Goal: Task Accomplishment & Management: Manage account settings

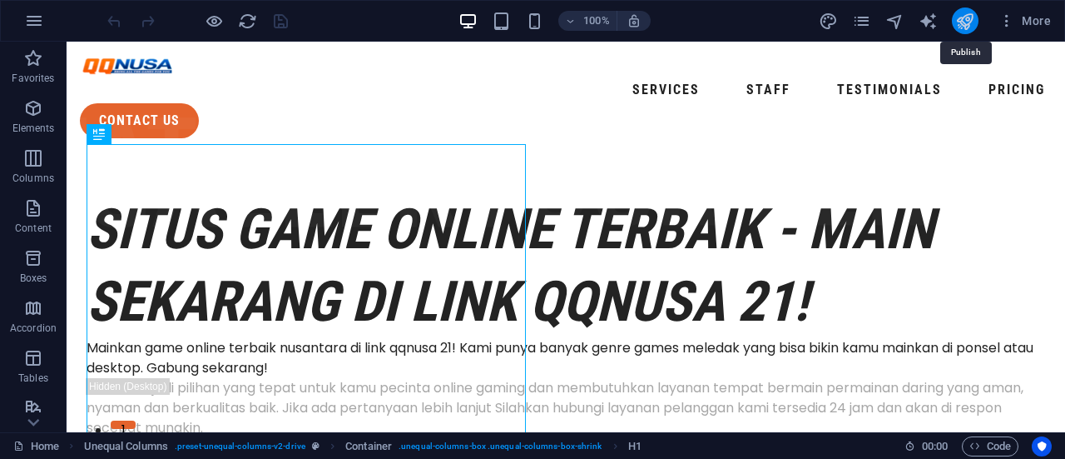
click at [966, 22] on icon "publish" at bounding box center [965, 21] width 19 height 19
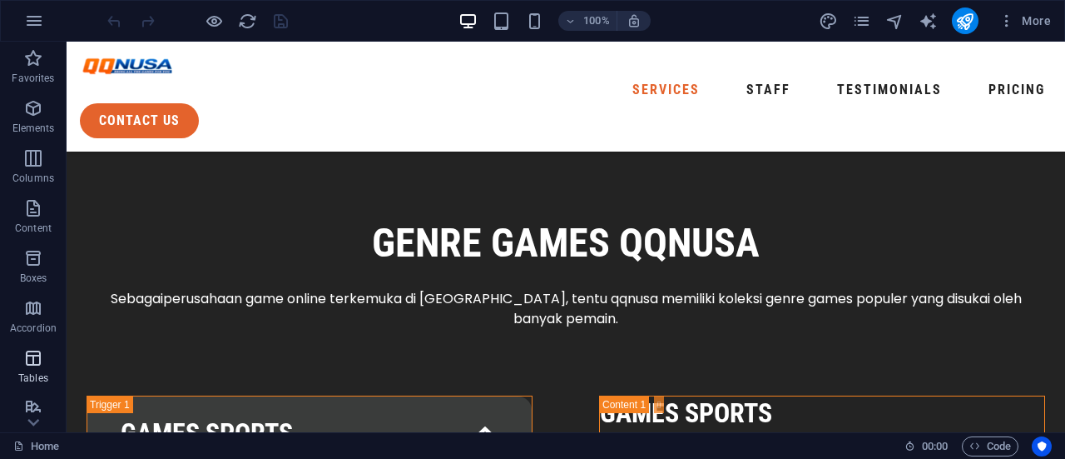
scroll to position [2414, 0]
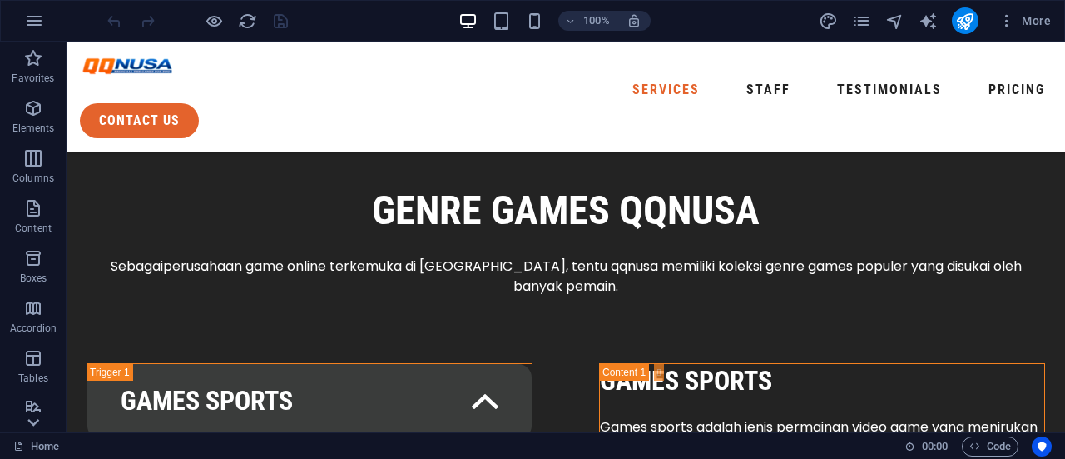
click at [37, 422] on icon at bounding box center [33, 421] width 23 height 23
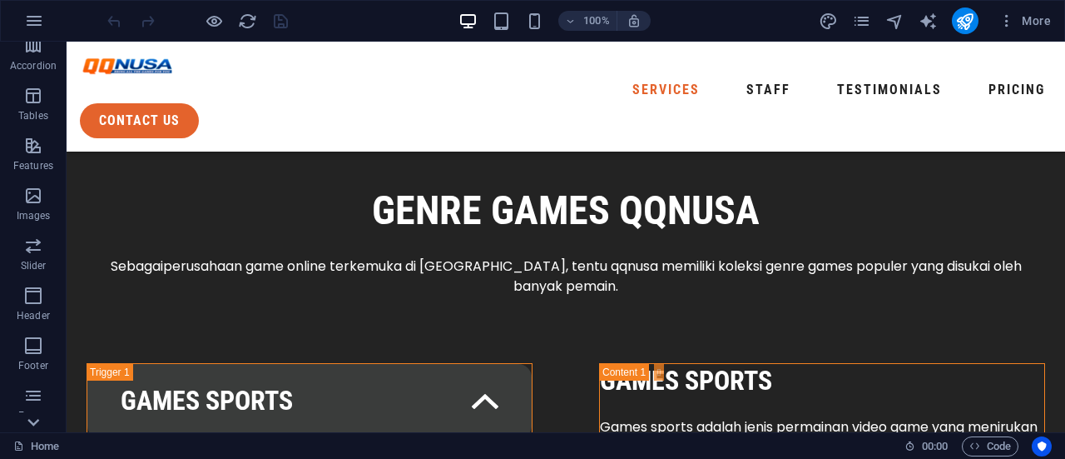
scroll to position [358, 0]
click at [37, 422] on p "Collections" at bounding box center [32, 419] width 51 height 13
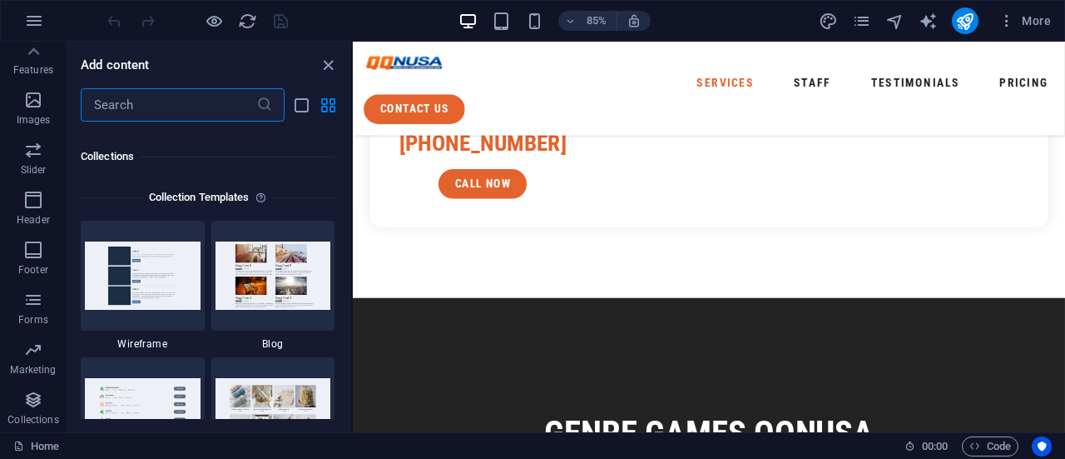
scroll to position [15237, 0]
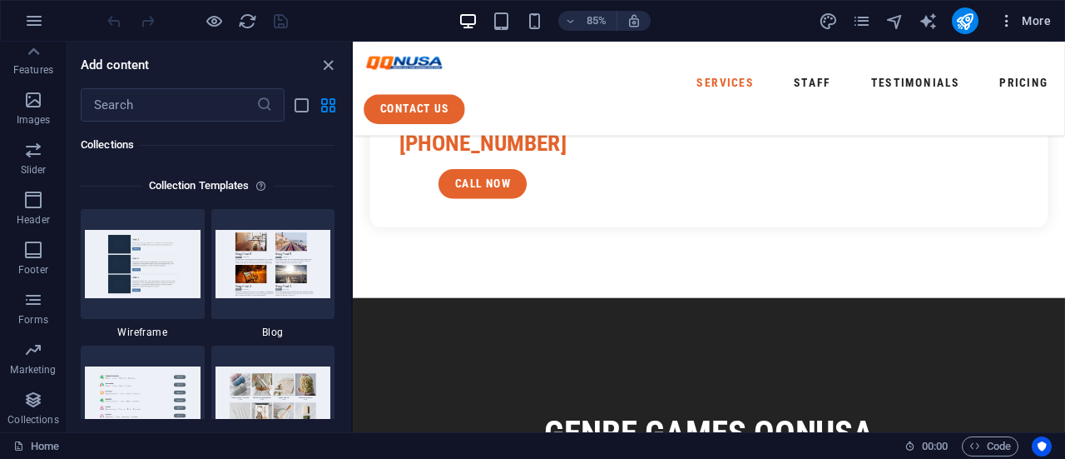
click at [1020, 19] on span "More" at bounding box center [1025, 20] width 52 height 17
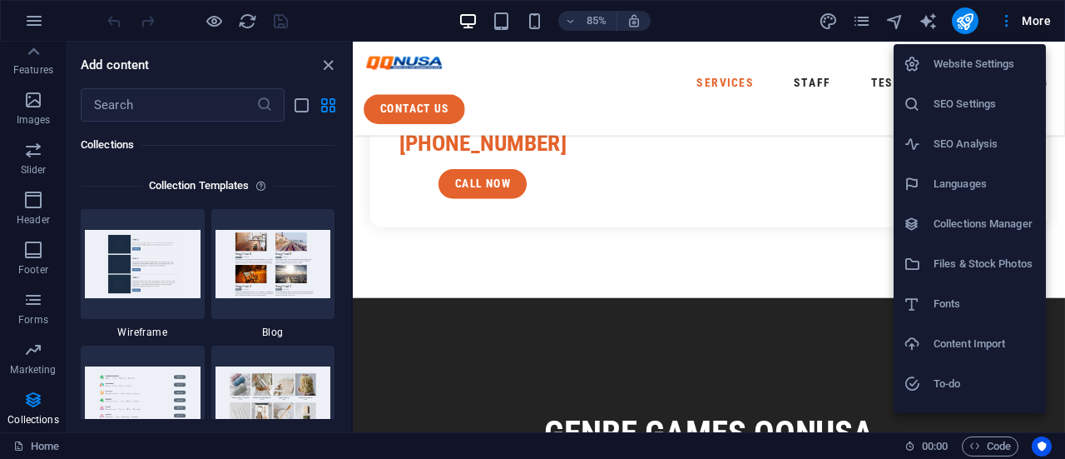
click at [984, 112] on h6 "SEO Settings" at bounding box center [985, 104] width 102 height 20
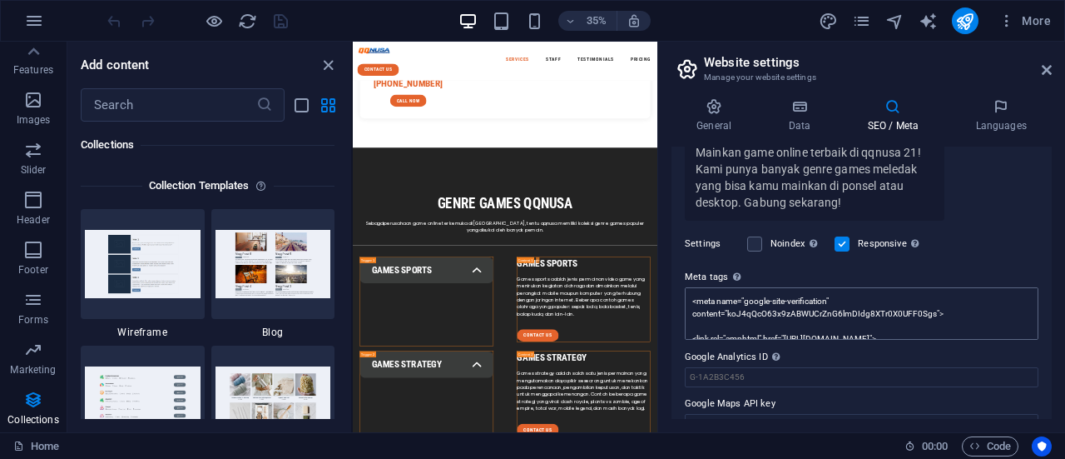
scroll to position [411, 0]
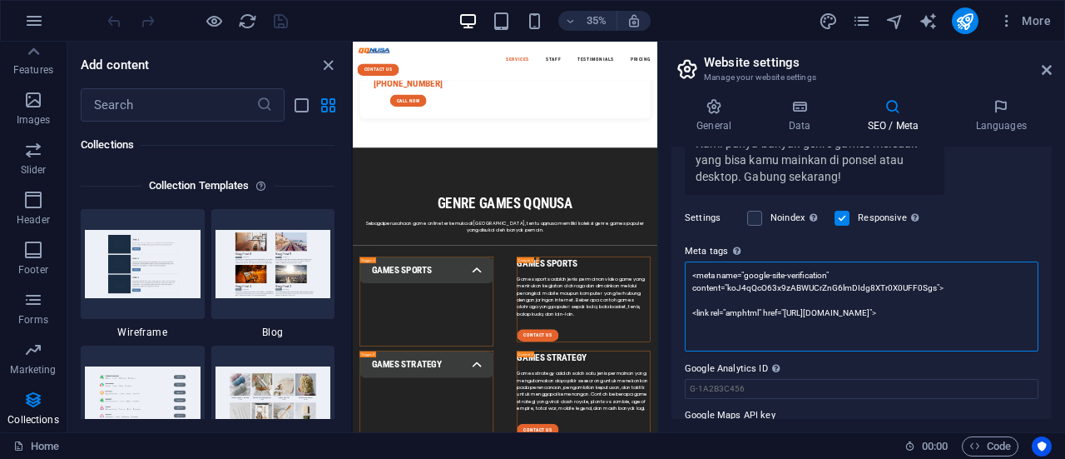
click at [847, 278] on textarea "<meta name="google-site-verification" content="koJ4qQcO63x9zABWUCrZnG6lmDIdg8XT…" at bounding box center [862, 306] width 354 height 90
click at [833, 302] on textarea "<meta name="google-site-verification" content="koJ4qQcO63x9zABWUCrZnG6lmDIdg8XT…" at bounding box center [862, 306] width 354 height 90
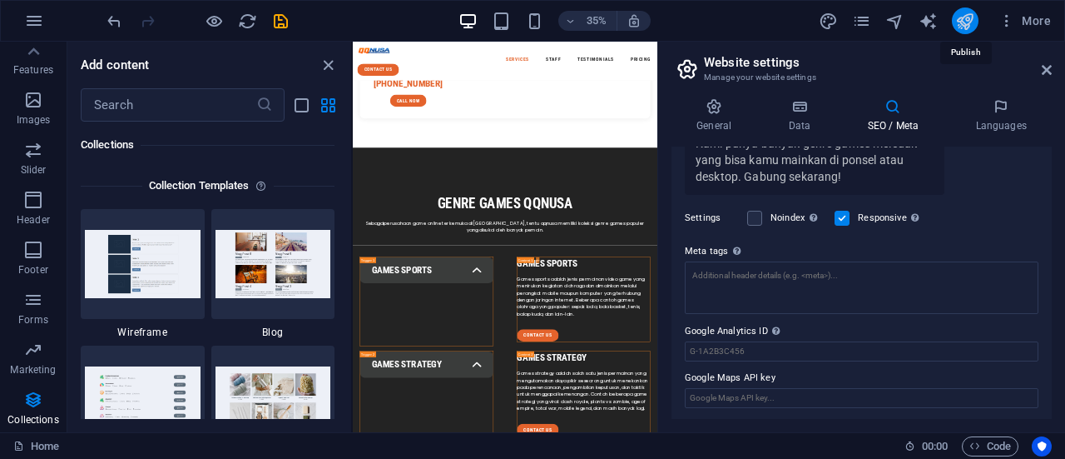
click at [964, 22] on icon "publish" at bounding box center [965, 21] width 19 height 19
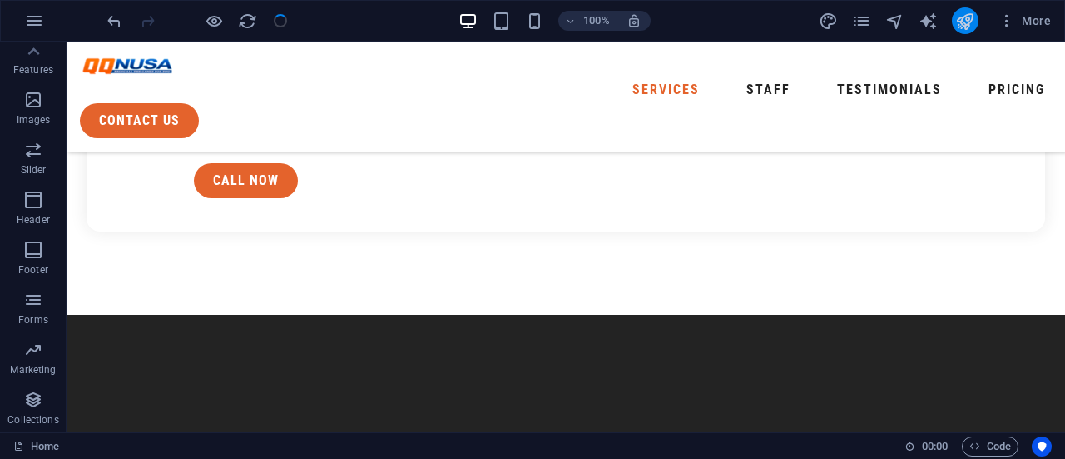
click at [975, 22] on button "publish" at bounding box center [965, 20] width 27 height 27
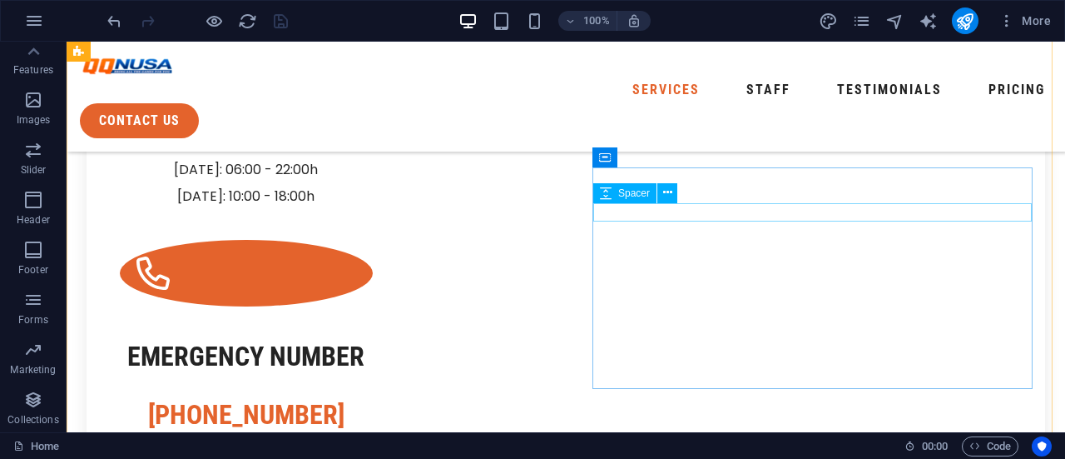
scroll to position [1818, 0]
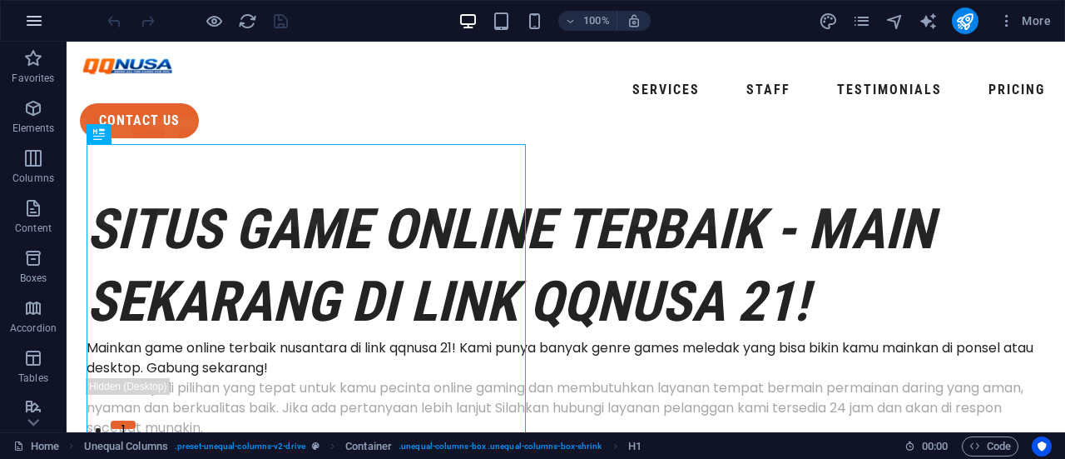
click at [37, 11] on icon "button" at bounding box center [34, 21] width 20 height 20
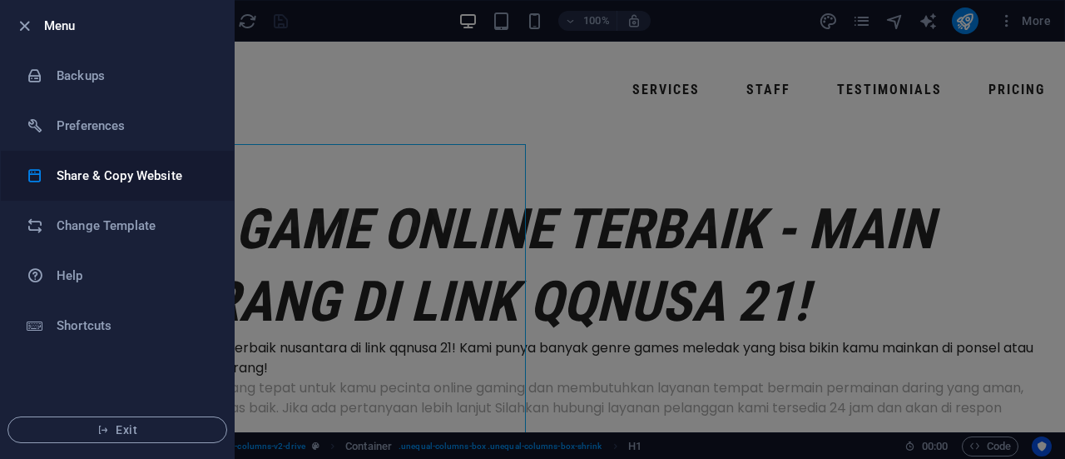
click at [125, 174] on h6 "Share & Copy Website" at bounding box center [134, 176] width 154 height 20
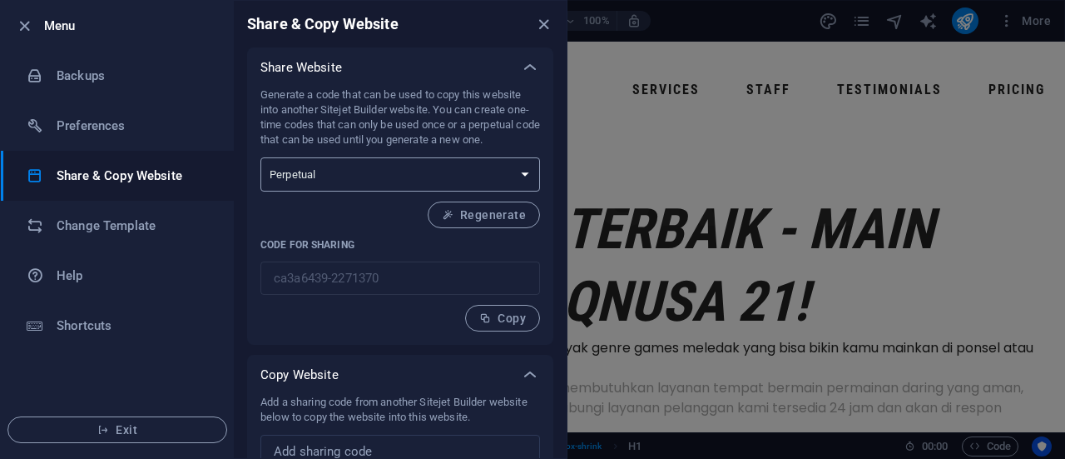
click at [462, 181] on select "One-time Perpetual" at bounding box center [401, 174] width 280 height 34
click at [499, 142] on p "Generate a code that can be used to copy this website into another Sitejet Buil…" at bounding box center [401, 117] width 280 height 60
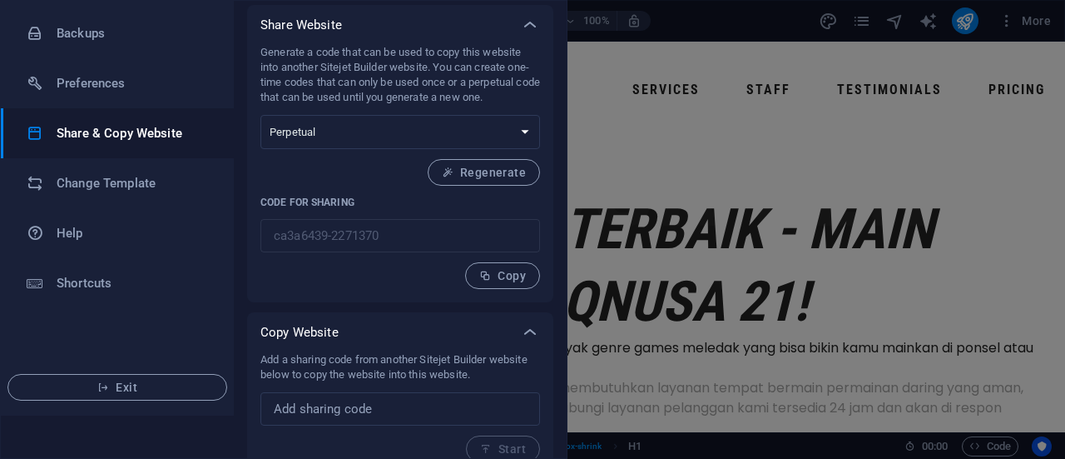
scroll to position [59, 0]
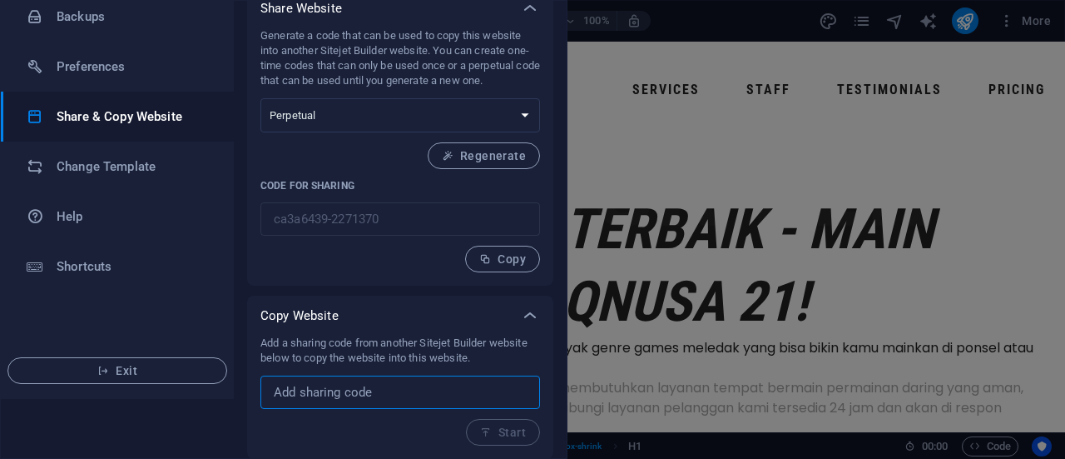
click at [400, 394] on input "text" at bounding box center [401, 391] width 280 height 33
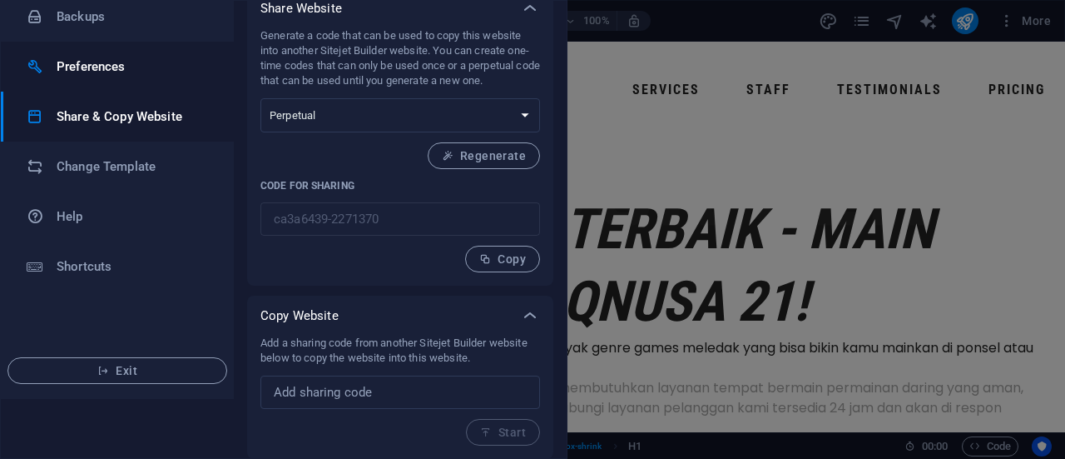
click at [131, 57] on h6 "Preferences" at bounding box center [134, 67] width 154 height 20
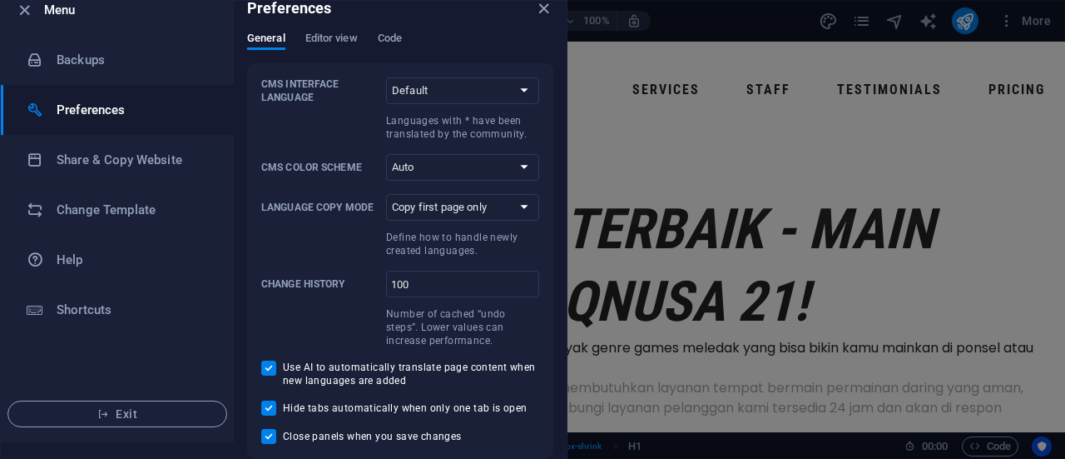
scroll to position [14, 0]
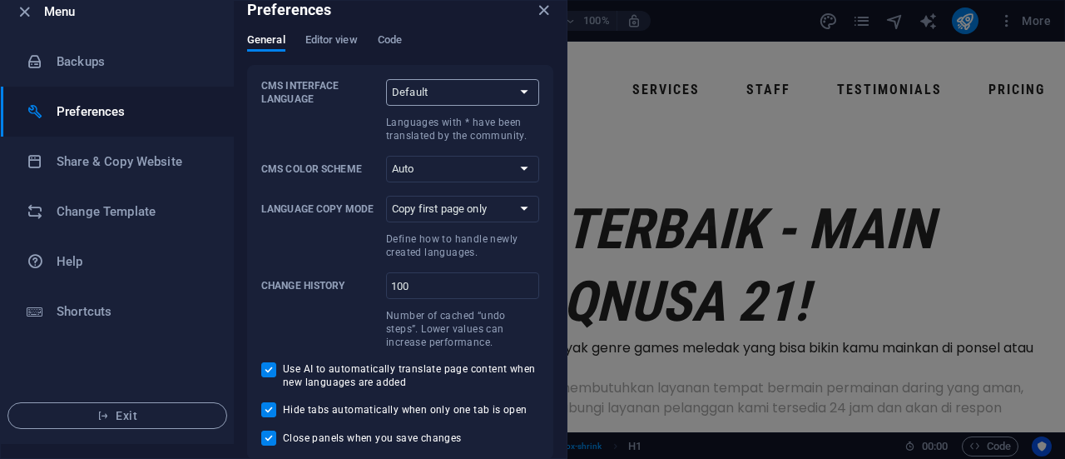
click at [423, 91] on select "Default Deutsch English Español Suomi* Français Magyar Italiano Nederlands Pols…" at bounding box center [462, 92] width 153 height 27
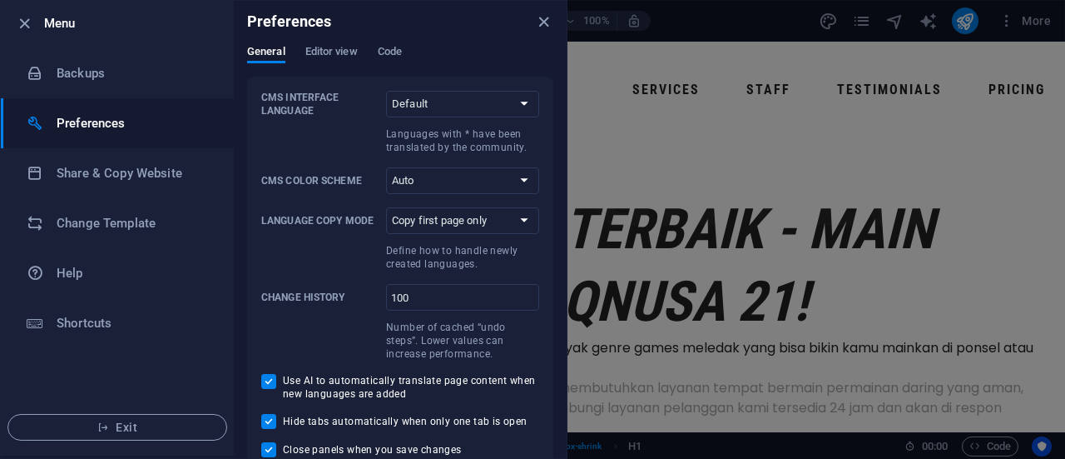
scroll to position [0, 0]
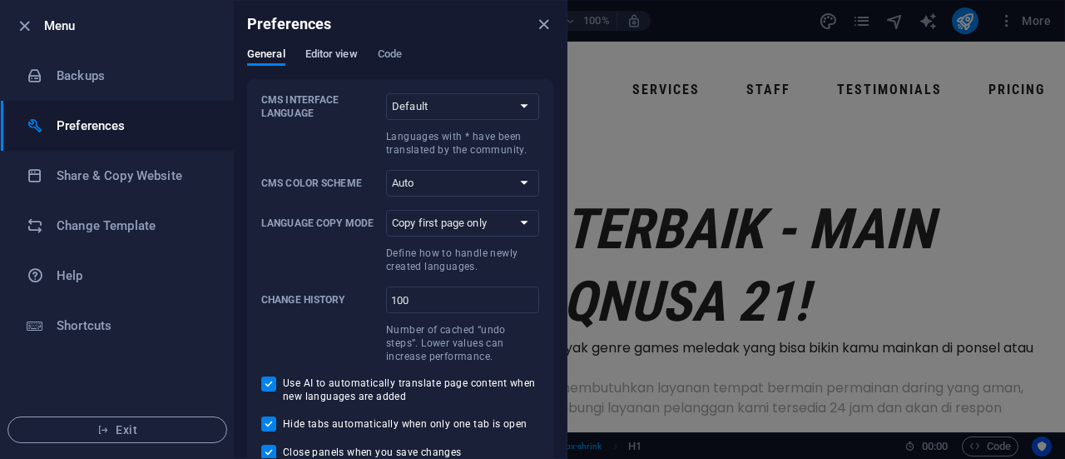
click at [334, 58] on span "Editor view" at bounding box center [331, 55] width 52 height 23
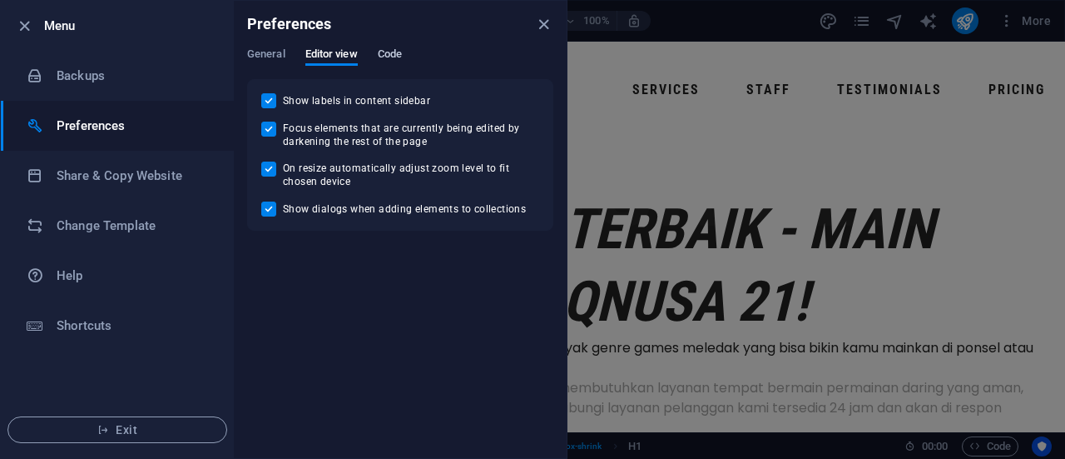
click at [383, 52] on span "Code" at bounding box center [390, 55] width 24 height 23
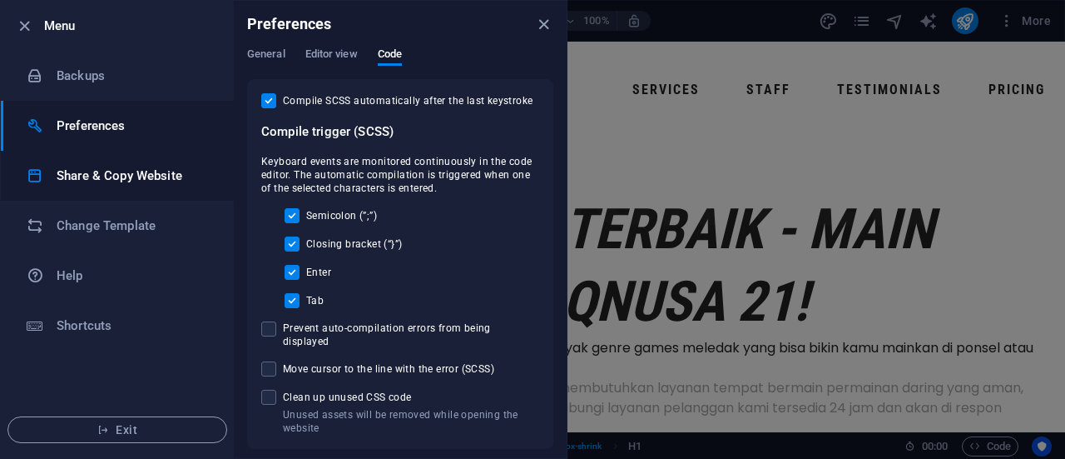
click at [129, 177] on h6 "Share & Copy Website" at bounding box center [134, 176] width 154 height 20
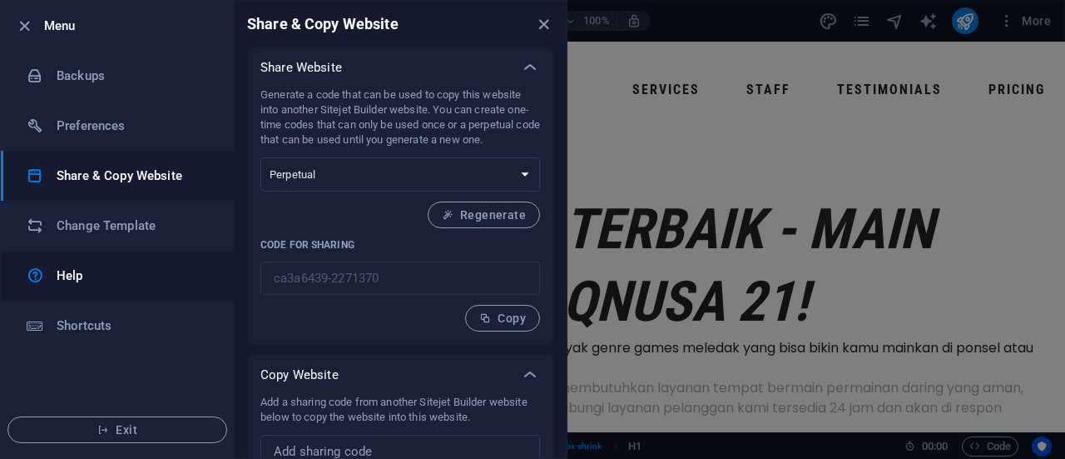
scroll to position [59, 0]
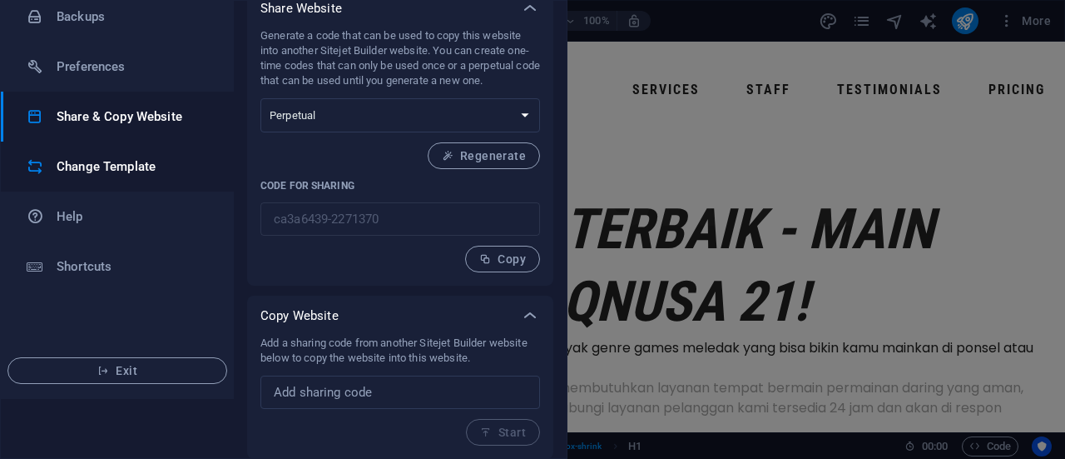
click at [160, 157] on h6 "Change Template" at bounding box center [134, 166] width 154 height 20
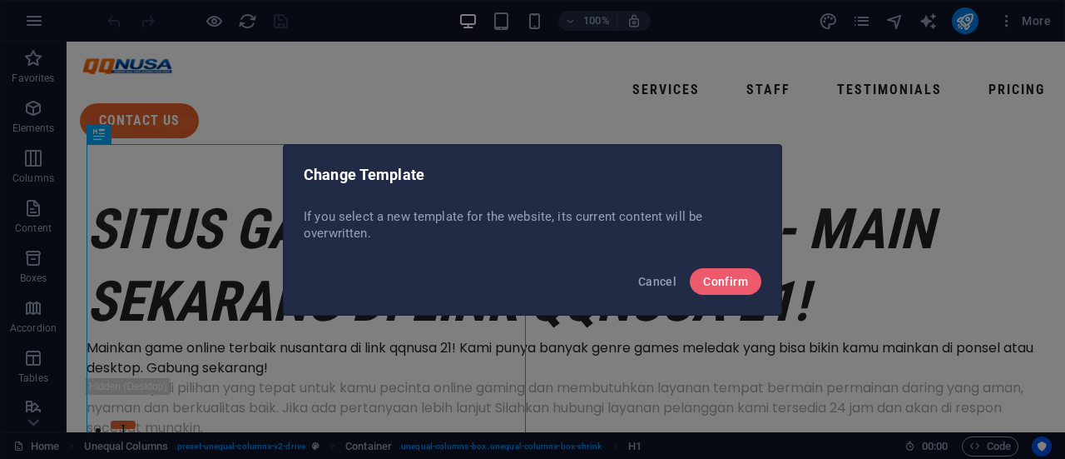
scroll to position [0, 0]
drag, startPoint x: 653, startPoint y: 279, endPoint x: 586, endPoint y: 237, distance: 79.2
click at [653, 279] on span "Cancel" at bounding box center [657, 281] width 38 height 13
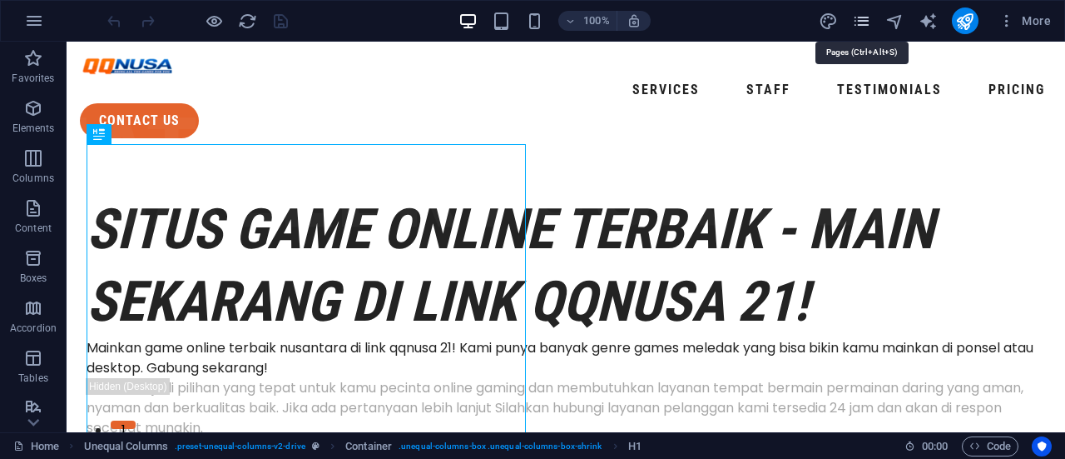
click at [864, 17] on icon "pages" at bounding box center [861, 21] width 19 height 19
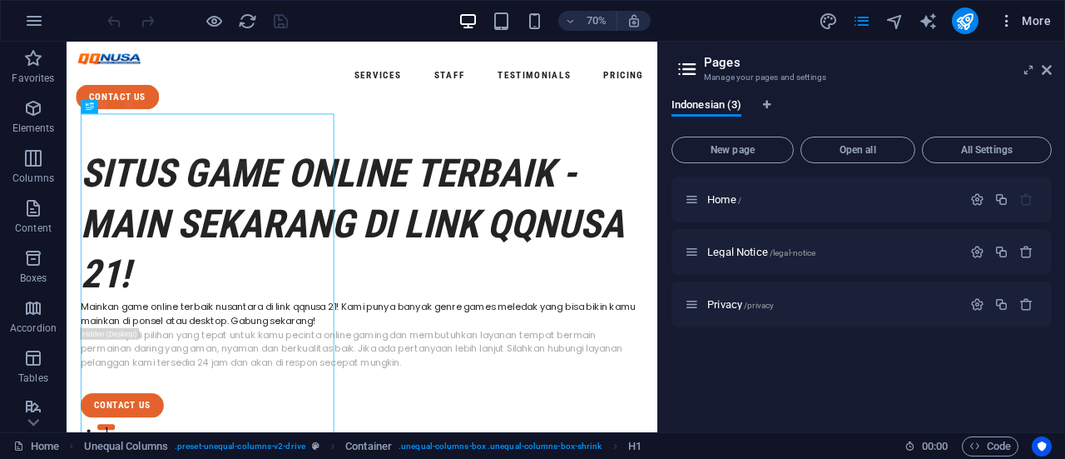
click at [1025, 22] on span "More" at bounding box center [1025, 20] width 52 height 17
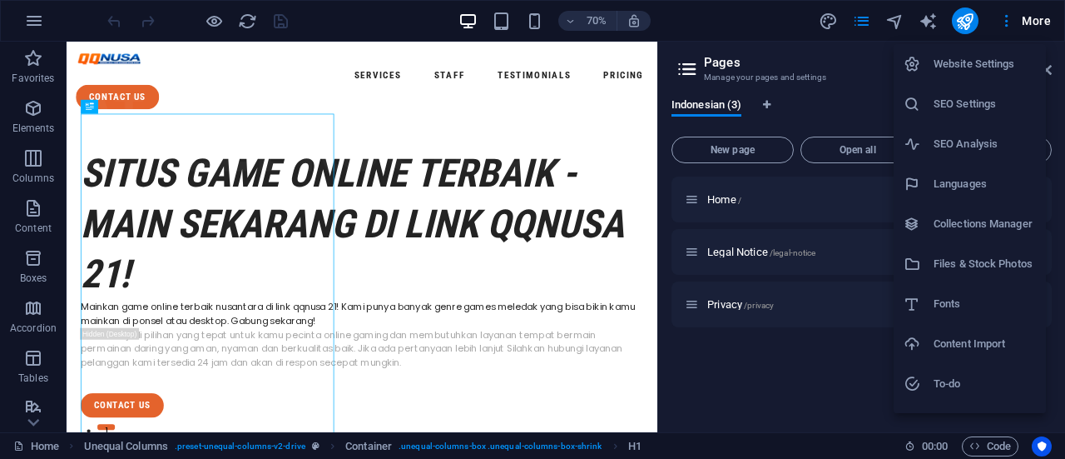
click at [865, 21] on div at bounding box center [532, 229] width 1065 height 459
click at [865, 21] on div "Website Settings SEO Settings SEO Analysis Languages Collections Manager Files …" at bounding box center [532, 234] width 1065 height 449
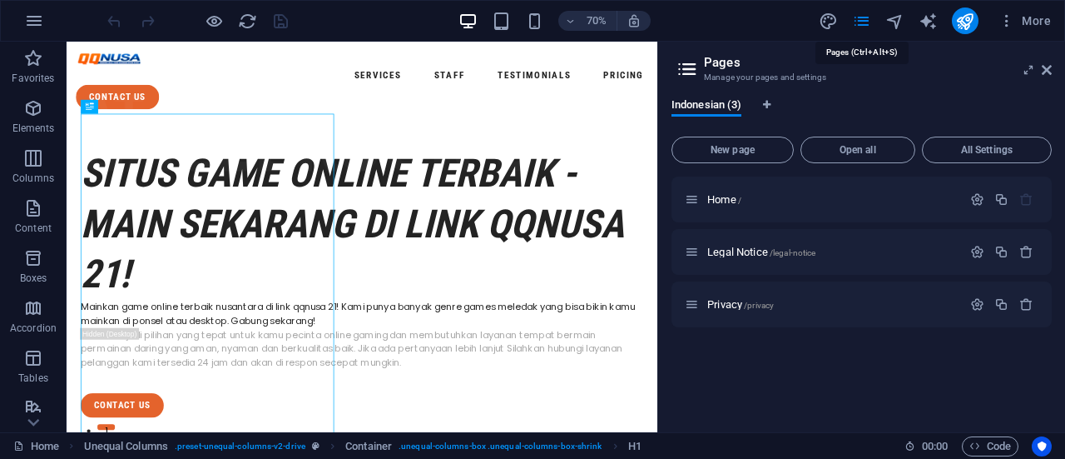
click at [865, 21] on icon "pages" at bounding box center [861, 21] width 19 height 19
click at [1050, 71] on icon at bounding box center [1047, 69] width 10 height 13
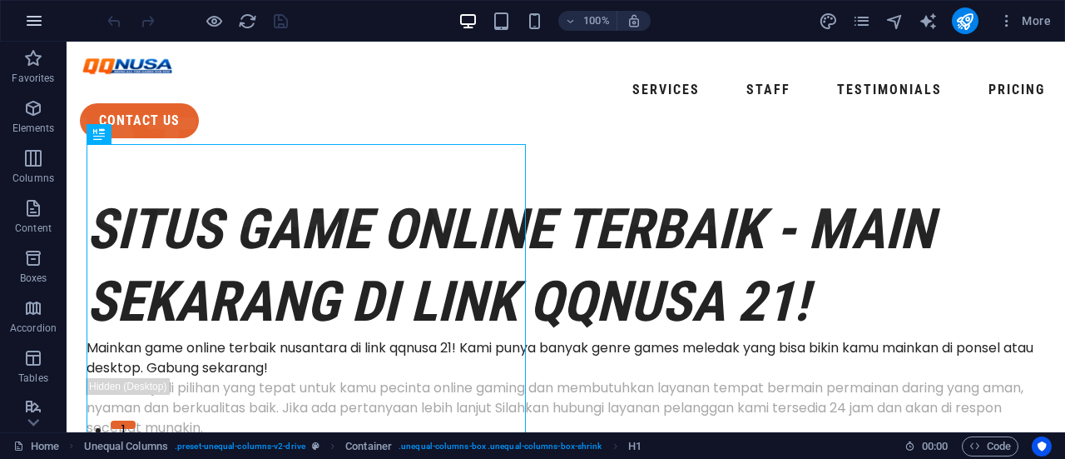
click at [22, 27] on button "button" at bounding box center [34, 21] width 40 height 40
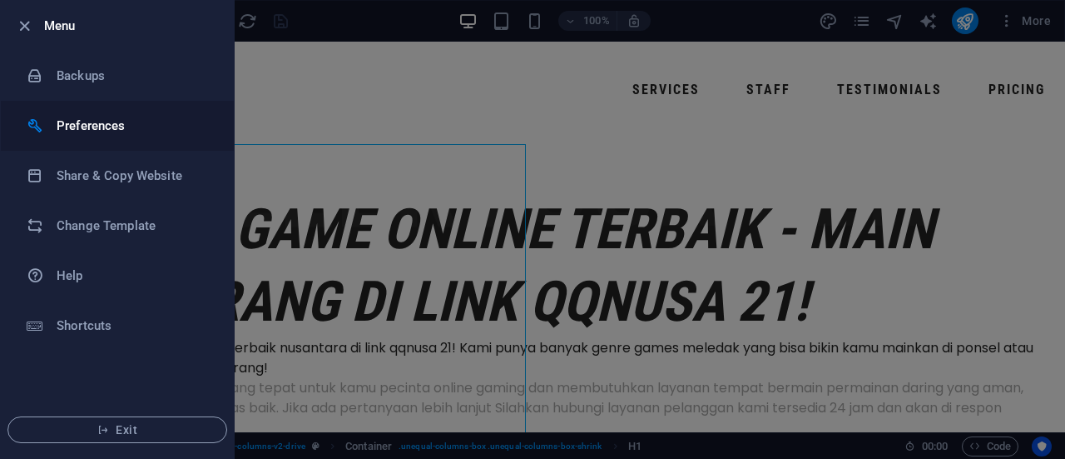
click at [87, 141] on li "Preferences" at bounding box center [117, 126] width 233 height 50
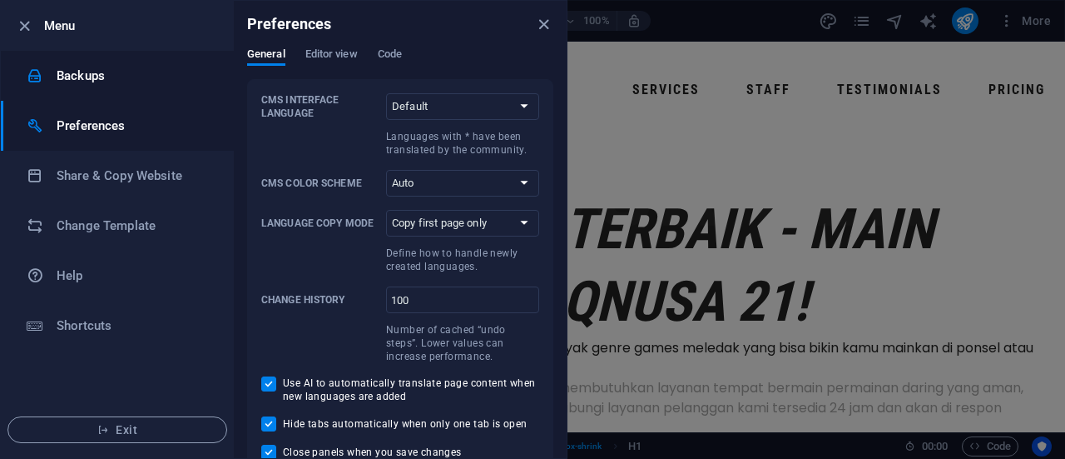
click at [97, 76] on h6 "Backups" at bounding box center [134, 76] width 154 height 20
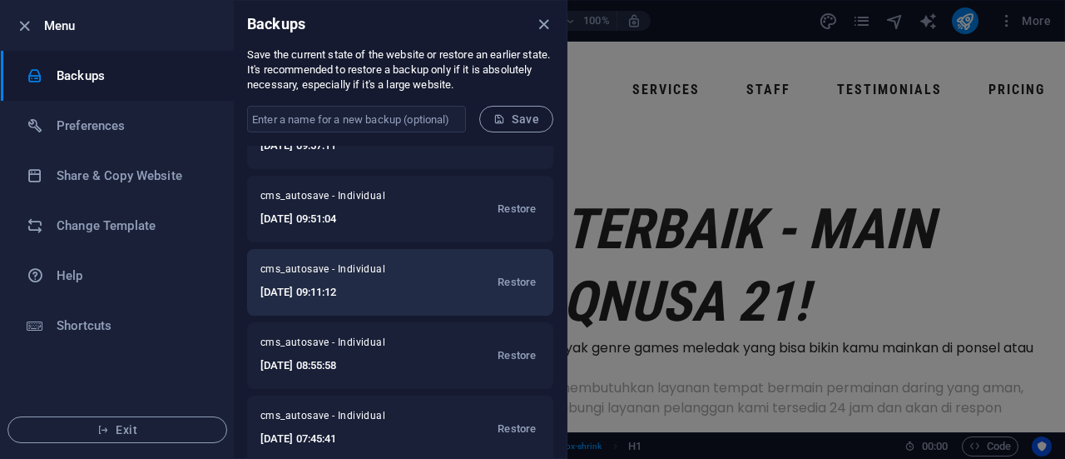
scroll to position [60, 0]
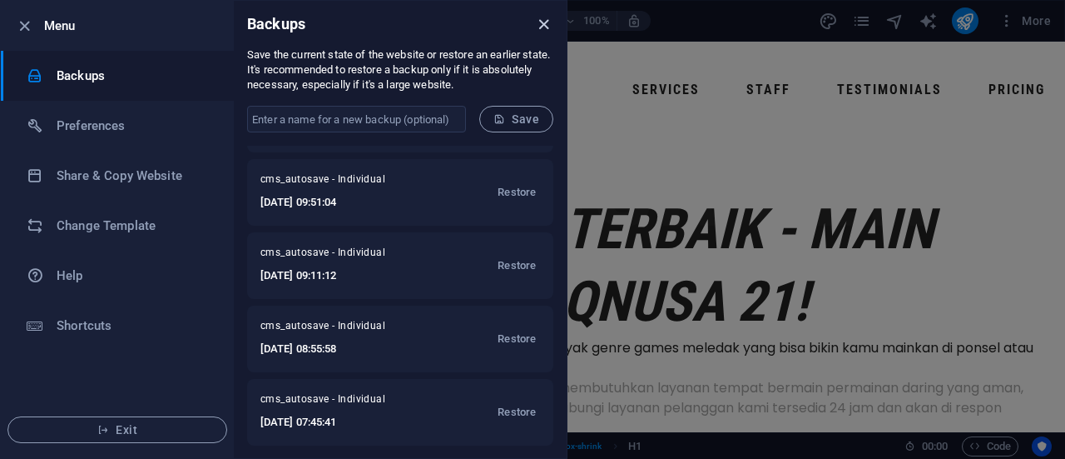
click at [550, 27] on icon "close" at bounding box center [543, 24] width 19 height 19
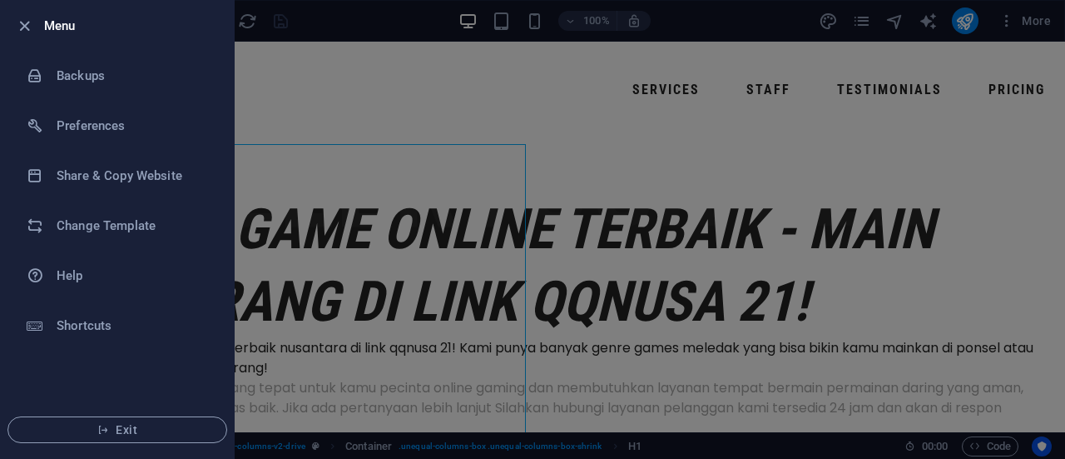
drag, startPoint x: 659, startPoint y: 75, endPoint x: 674, endPoint y: 77, distance: 15.2
click at [660, 76] on div at bounding box center [532, 229] width 1065 height 459
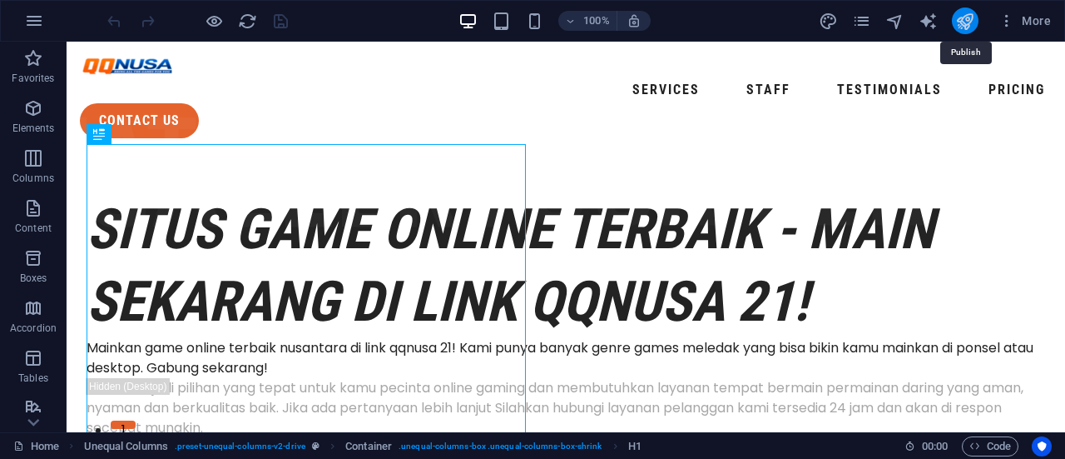
click at [974, 16] on icon "publish" at bounding box center [965, 21] width 19 height 19
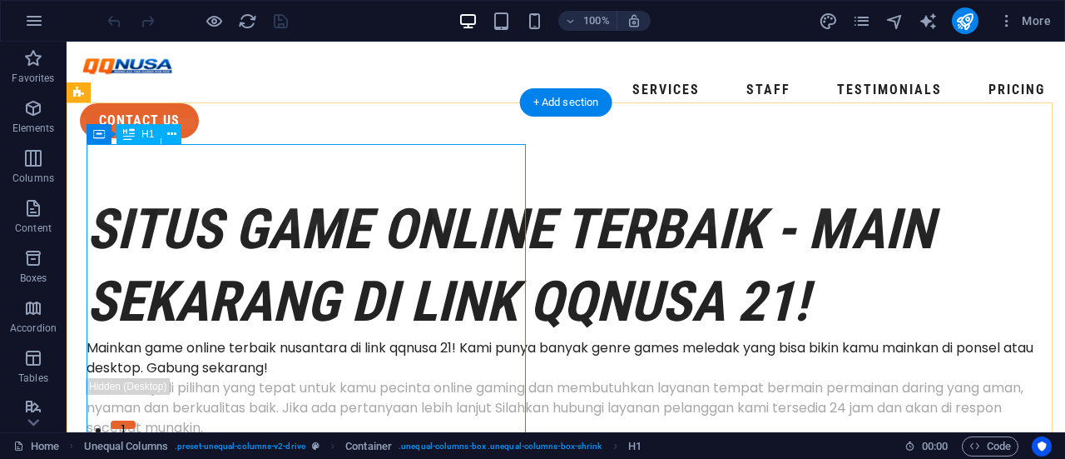
click at [348, 193] on div "Situs Game Online Terbaik - Main Sekarang di Link QQNUSA 21!" at bounding box center [566, 265] width 959 height 145
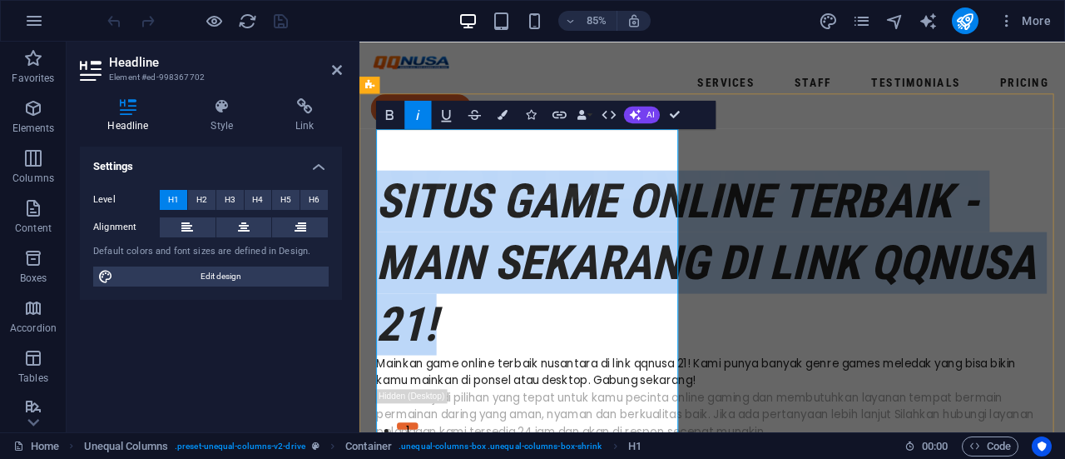
click at [641, 227] on h1 "Situs Game Online Terbaik - Main Sekarang di Link QQNUSA 21!" at bounding box center [775, 301] width 791 height 217
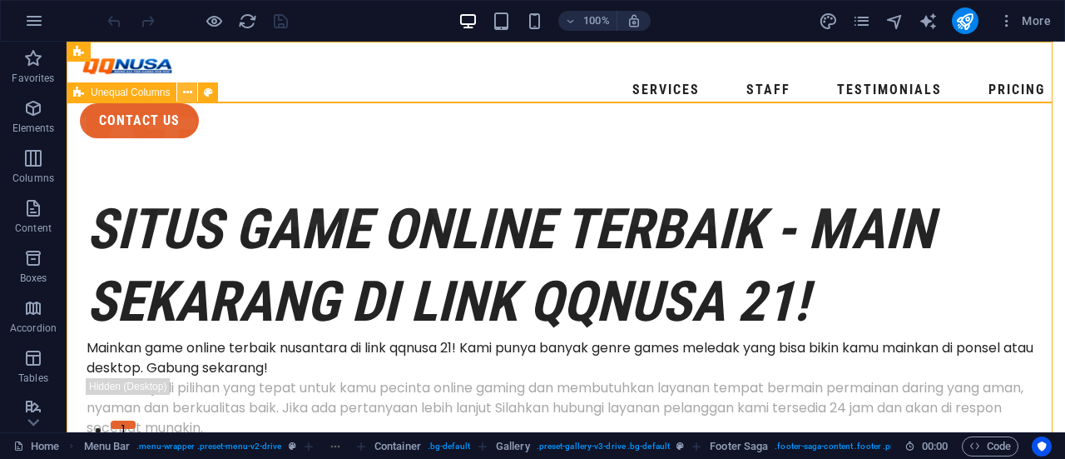
click at [196, 97] on button at bounding box center [187, 92] width 20 height 20
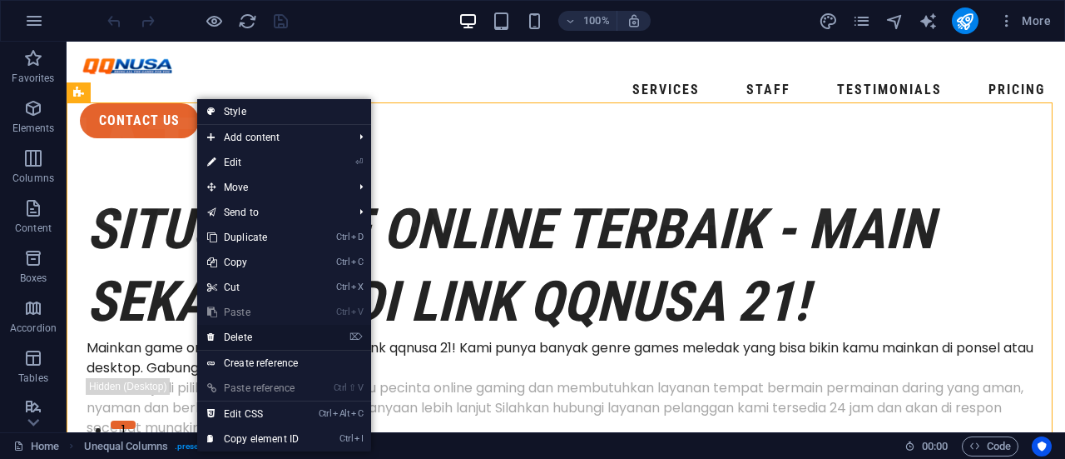
click at [271, 337] on link "⌦ Delete" at bounding box center [253, 337] width 112 height 25
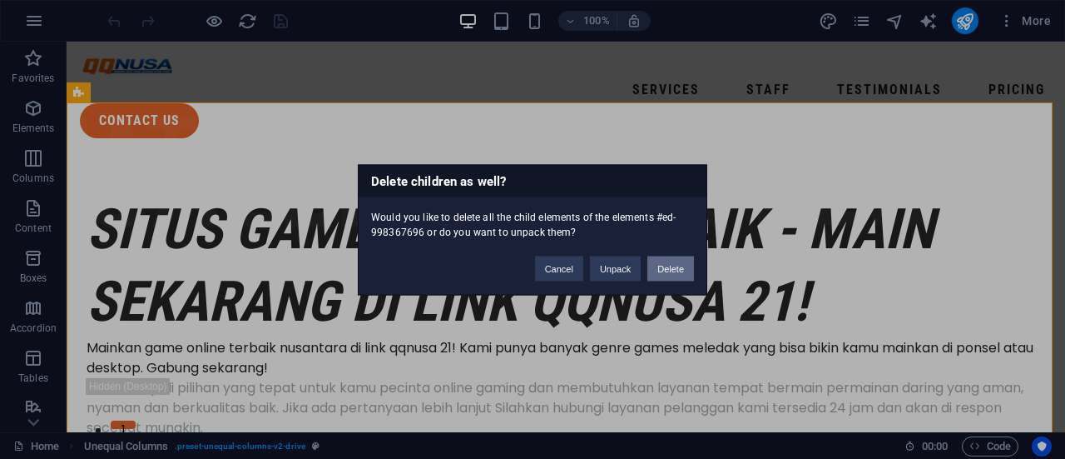
click at [674, 274] on button "Delete" at bounding box center [671, 268] width 47 height 25
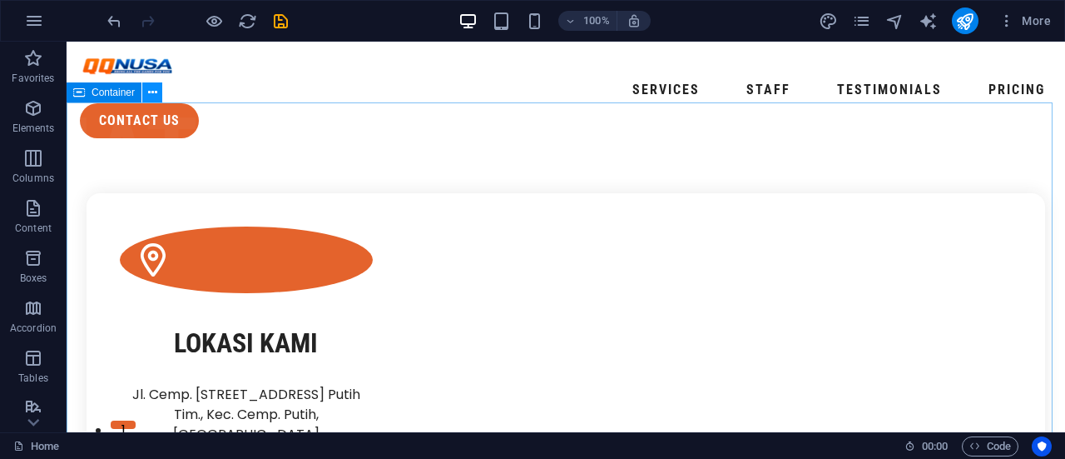
click at [151, 90] on icon at bounding box center [152, 92] width 9 height 17
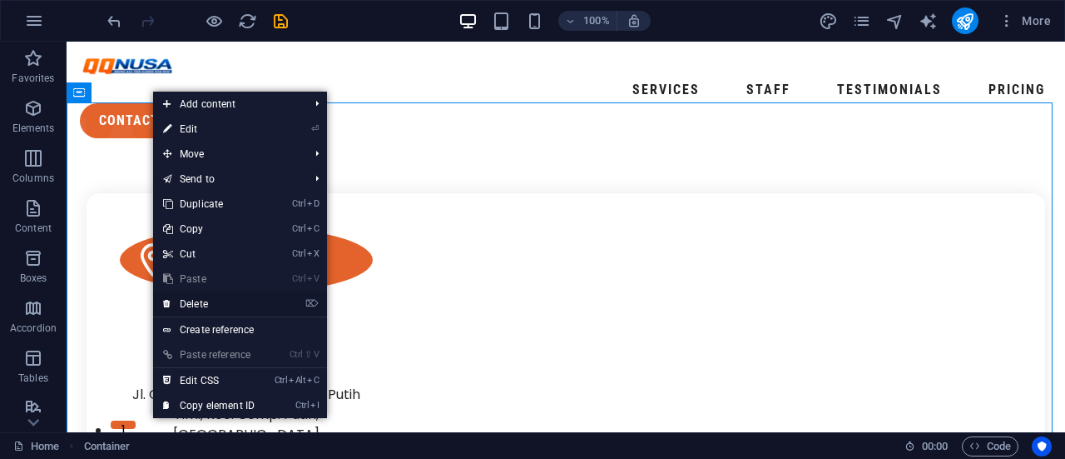
click at [201, 303] on link "⌦ Delete" at bounding box center [209, 303] width 112 height 25
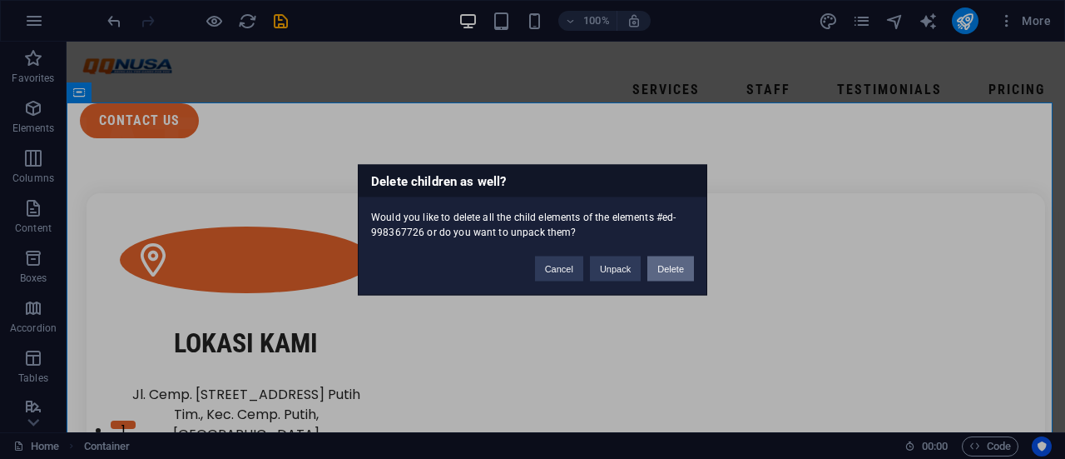
click at [659, 271] on button "Delete" at bounding box center [671, 268] width 47 height 25
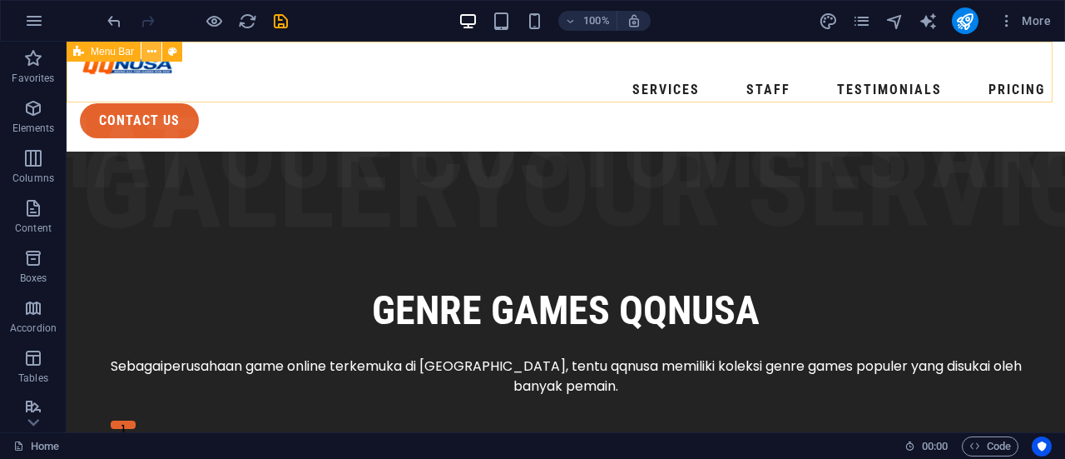
click at [151, 54] on icon at bounding box center [151, 51] width 9 height 17
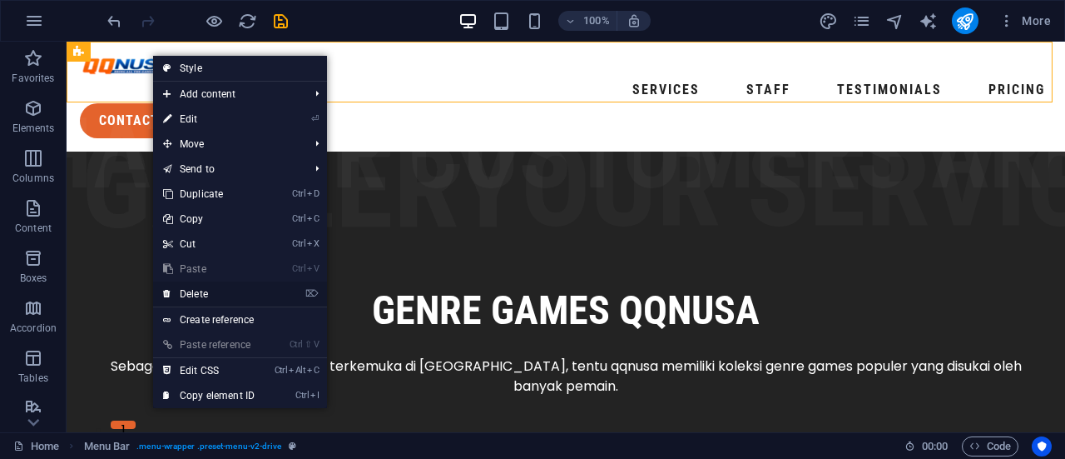
click at [196, 289] on link "⌦ Delete" at bounding box center [209, 293] width 112 height 25
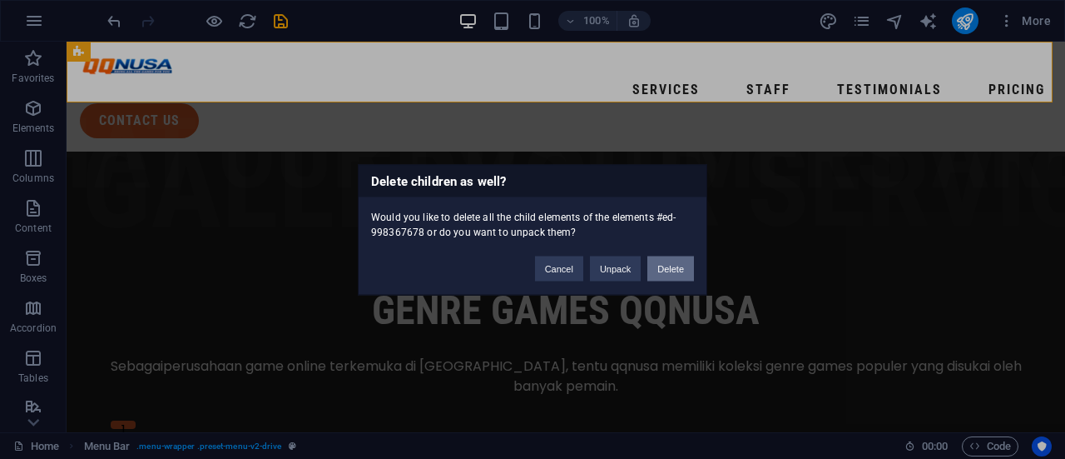
drag, startPoint x: 656, startPoint y: 265, endPoint x: 588, endPoint y: 224, distance: 79.5
click at [656, 265] on button "Delete" at bounding box center [671, 268] width 47 height 25
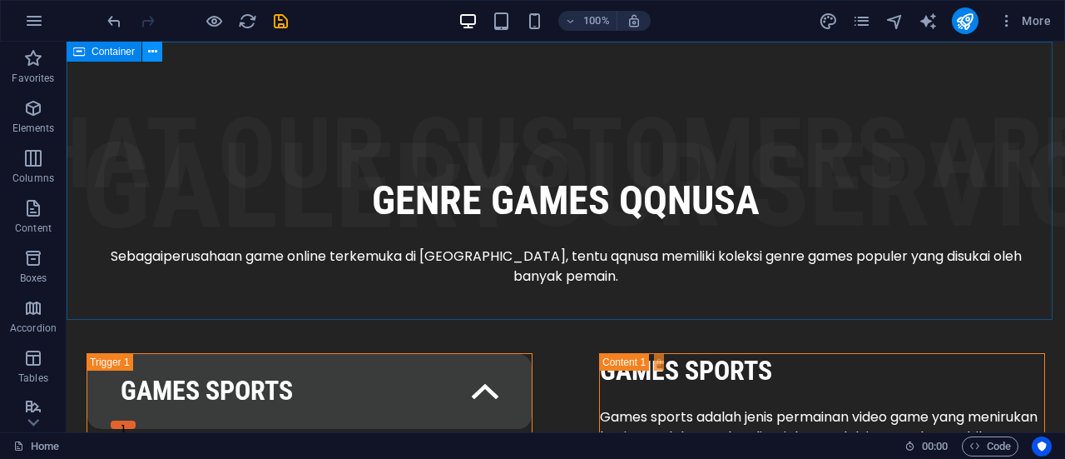
click at [146, 49] on button at bounding box center [152, 52] width 20 height 20
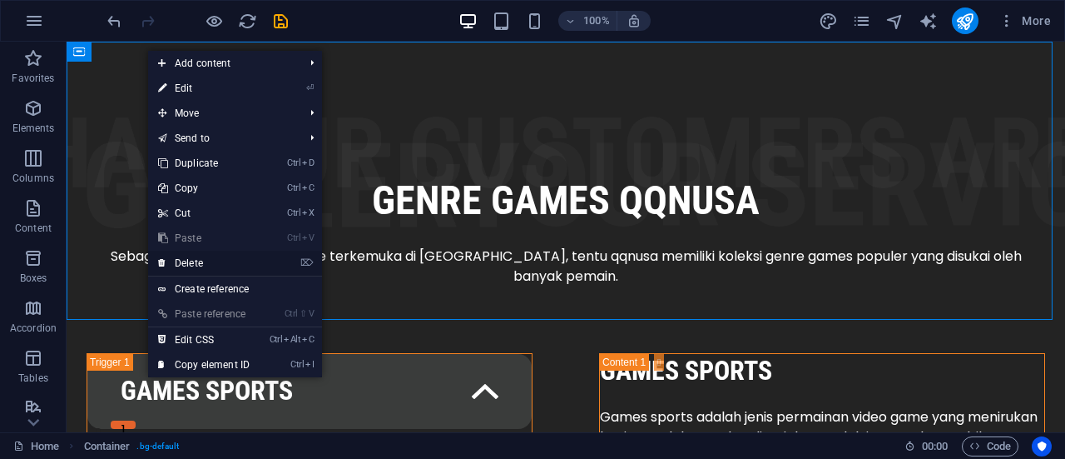
click at [202, 261] on link "⌦ Delete" at bounding box center [204, 263] width 112 height 25
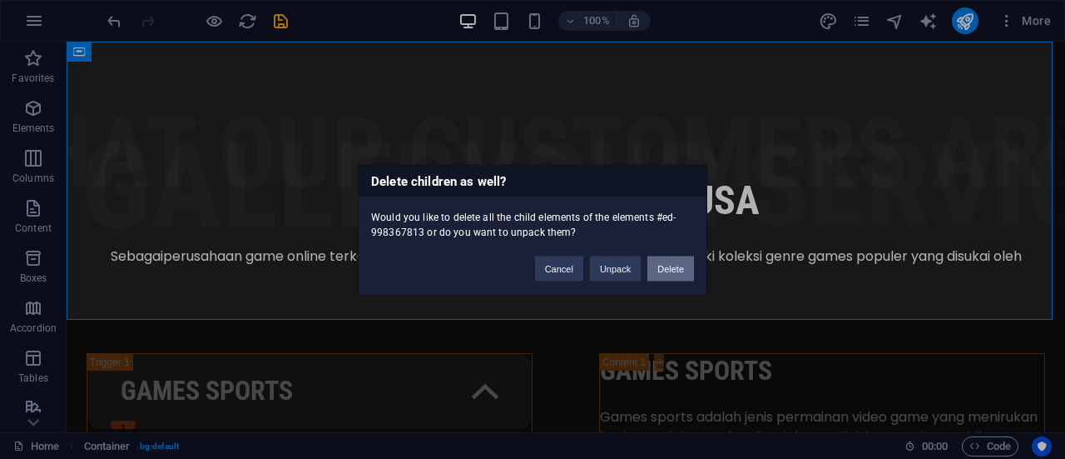
drag, startPoint x: 663, startPoint y: 267, endPoint x: 597, endPoint y: 226, distance: 77.8
click at [663, 267] on button "Delete" at bounding box center [671, 268] width 47 height 25
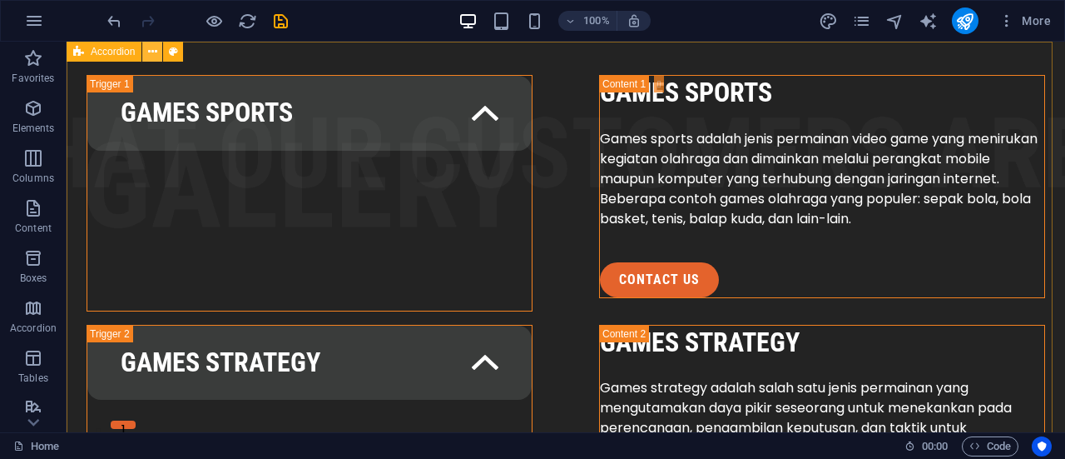
click at [151, 52] on icon at bounding box center [152, 51] width 9 height 17
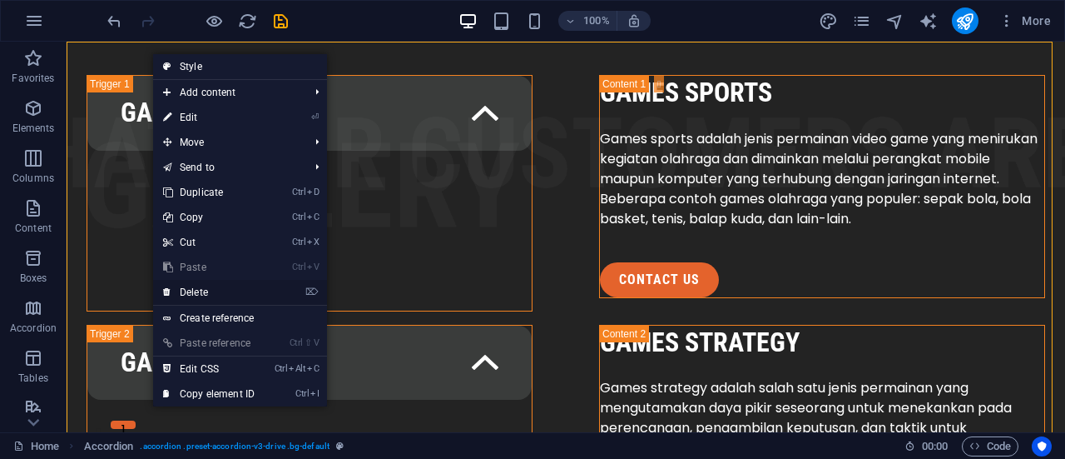
click at [236, 292] on link "⌦ Delete" at bounding box center [209, 292] width 112 height 25
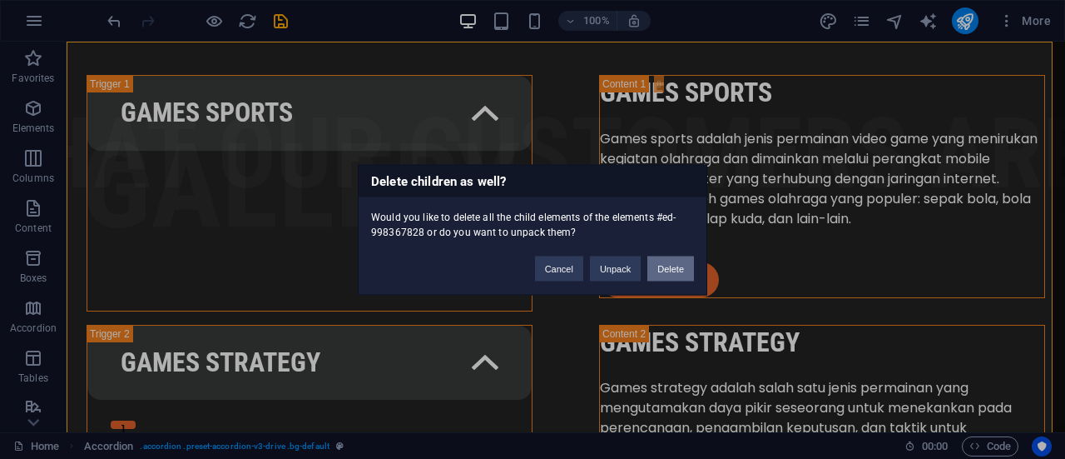
click at [682, 269] on button "Delete" at bounding box center [671, 268] width 47 height 25
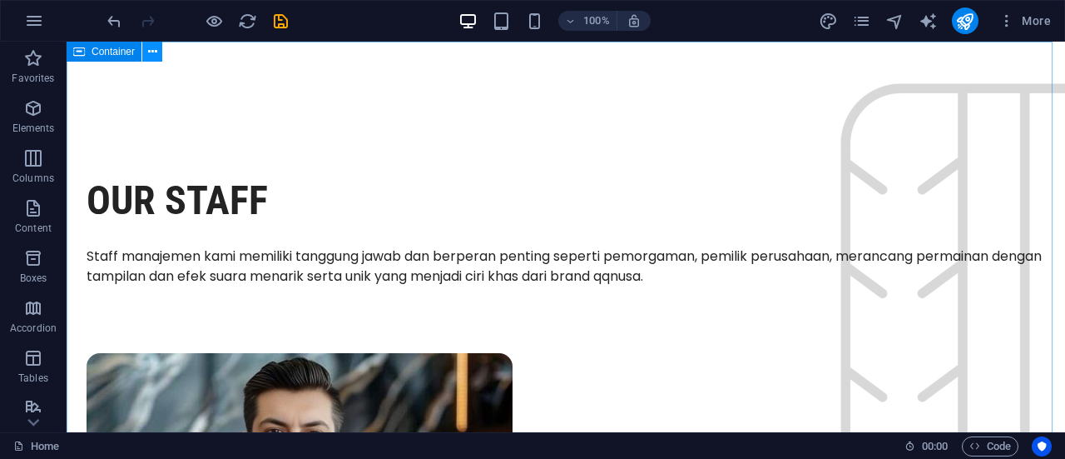
click at [155, 46] on icon at bounding box center [152, 51] width 9 height 17
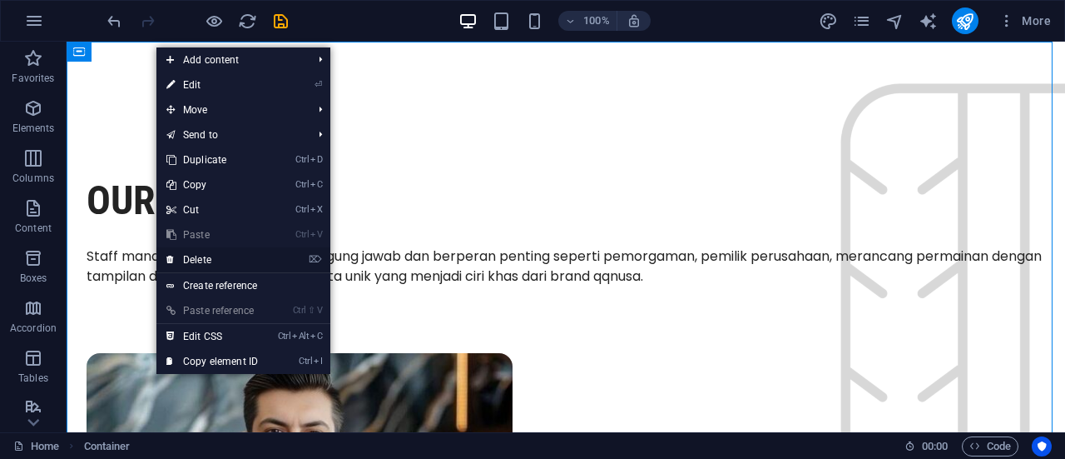
click at [217, 257] on link "⌦ Delete" at bounding box center [212, 259] width 112 height 25
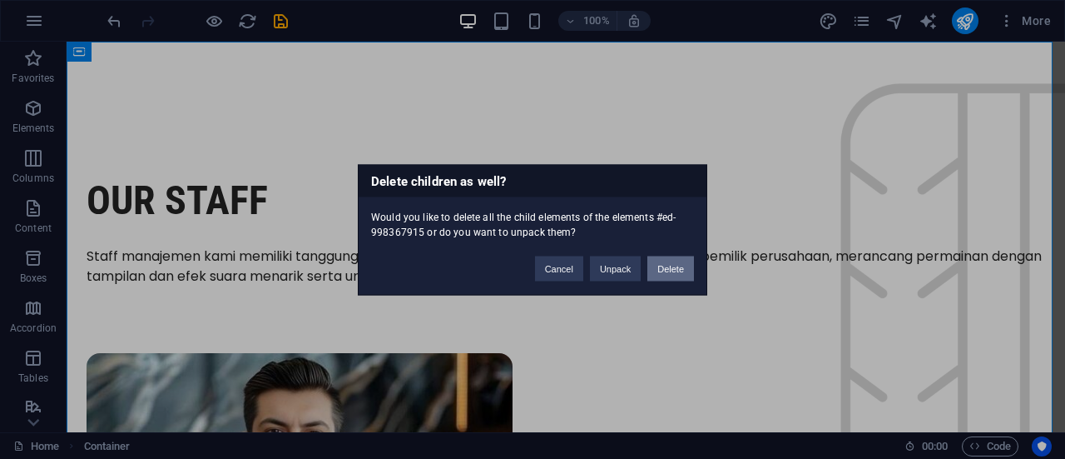
click at [661, 264] on button "Delete" at bounding box center [671, 268] width 47 height 25
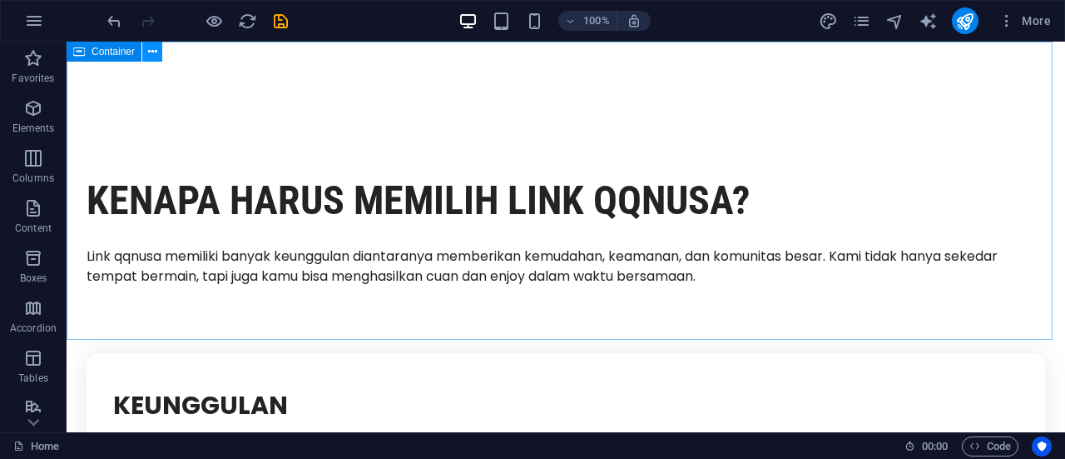
click at [144, 53] on button at bounding box center [152, 52] width 20 height 20
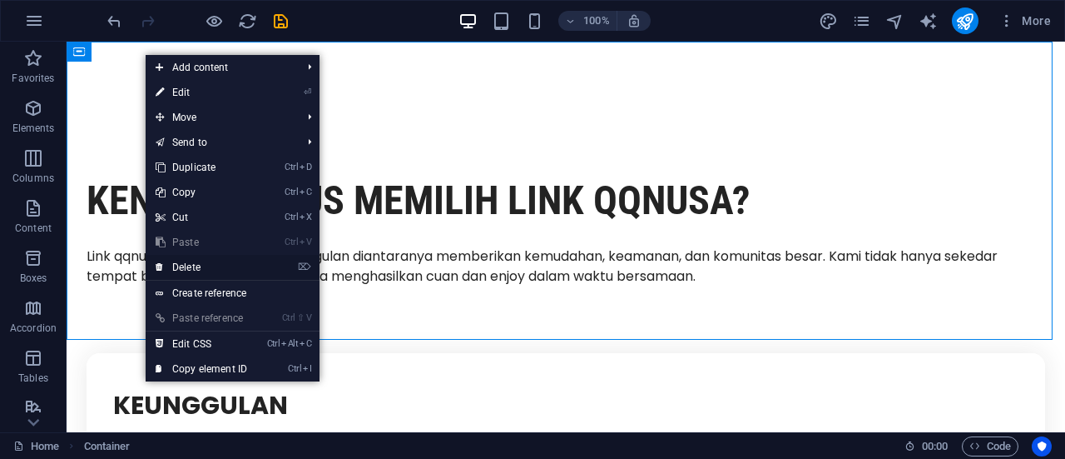
click at [186, 264] on link "⌦ Delete" at bounding box center [202, 267] width 112 height 25
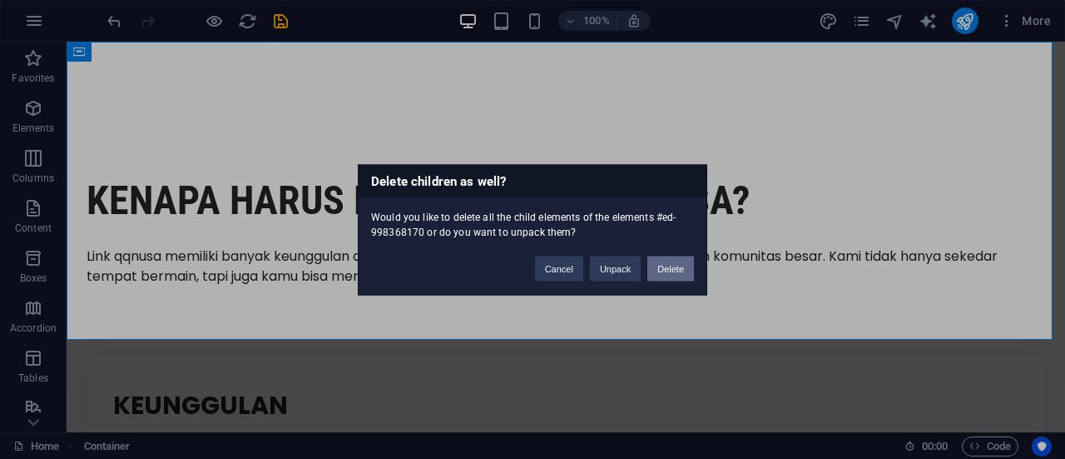
drag, startPoint x: 671, startPoint y: 264, endPoint x: 590, endPoint y: 214, distance: 94.9
click at [671, 264] on button "Delete" at bounding box center [671, 268] width 47 height 25
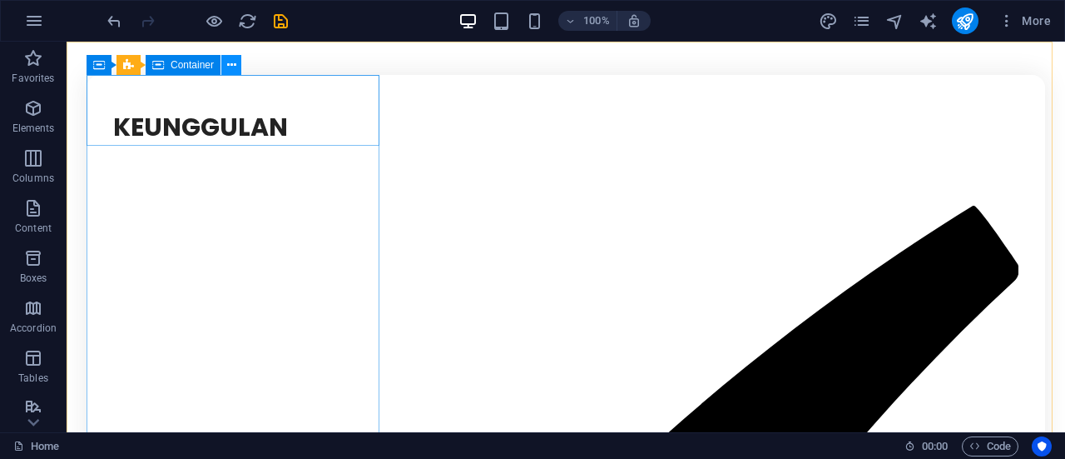
click at [228, 67] on icon at bounding box center [231, 65] width 9 height 17
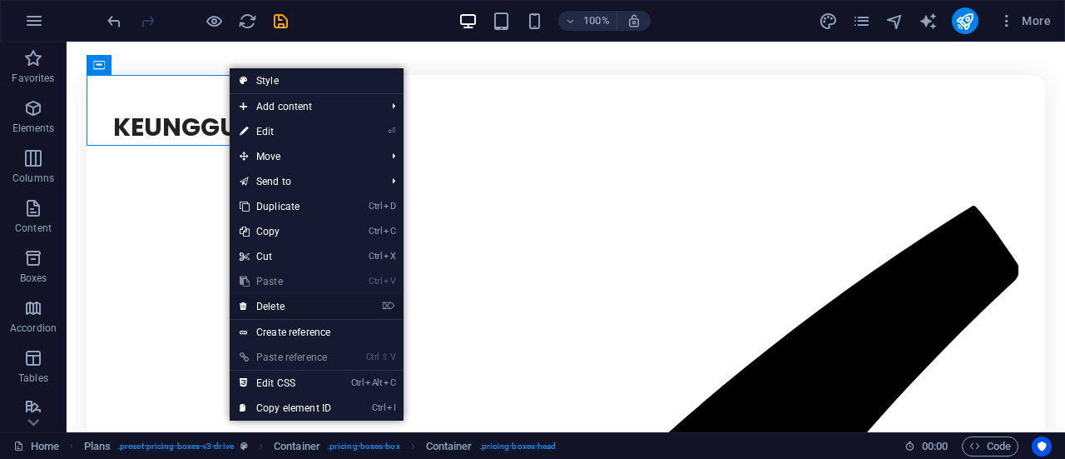
click at [287, 303] on link "⌦ Delete" at bounding box center [286, 306] width 112 height 25
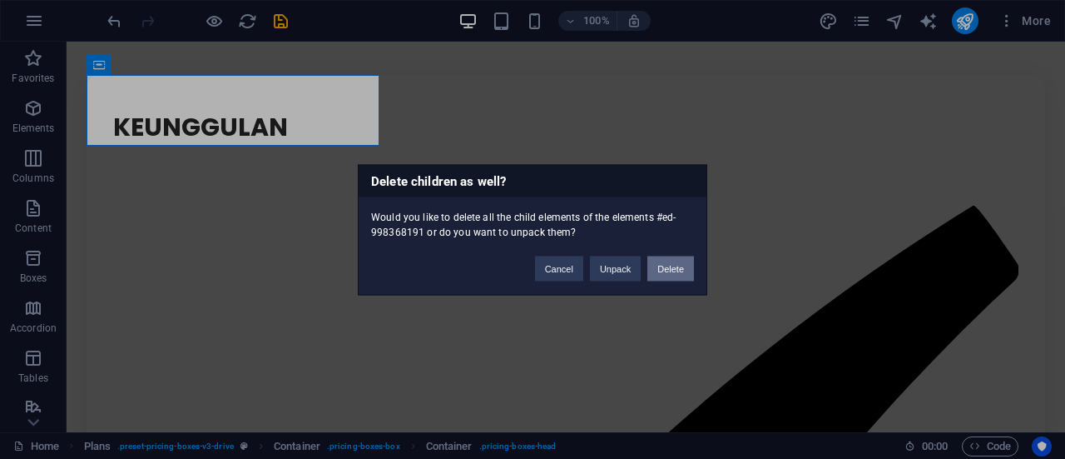
click at [678, 274] on button "Delete" at bounding box center [671, 268] width 47 height 25
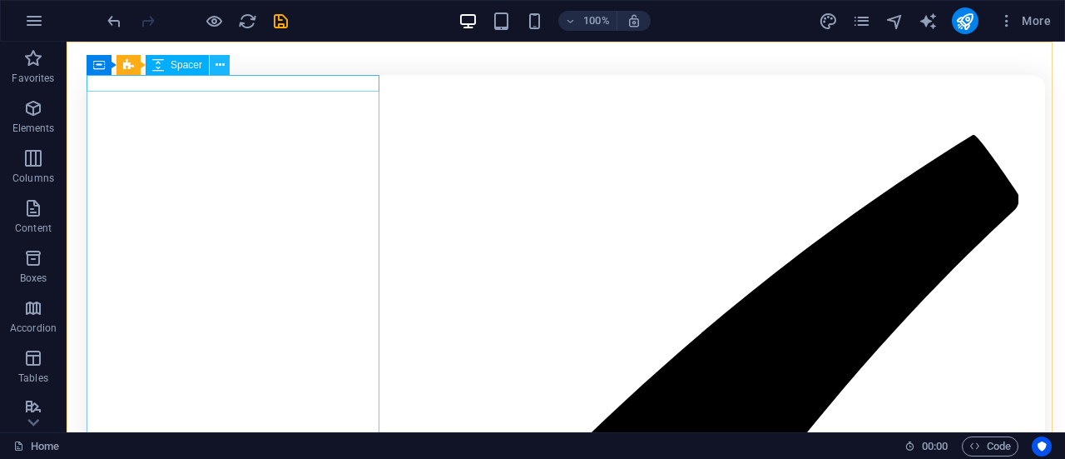
click at [223, 70] on icon at bounding box center [220, 65] width 9 height 17
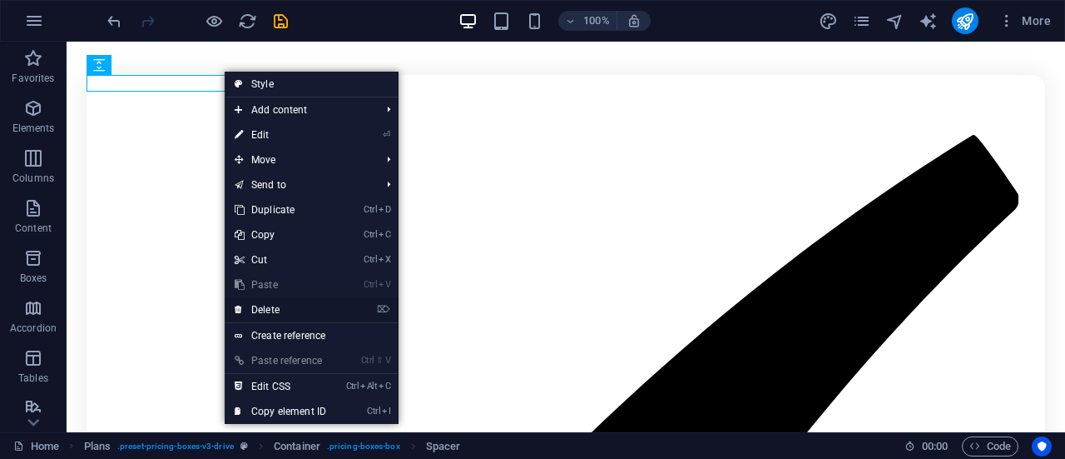
click at [274, 310] on link "⌦ Delete" at bounding box center [281, 309] width 112 height 25
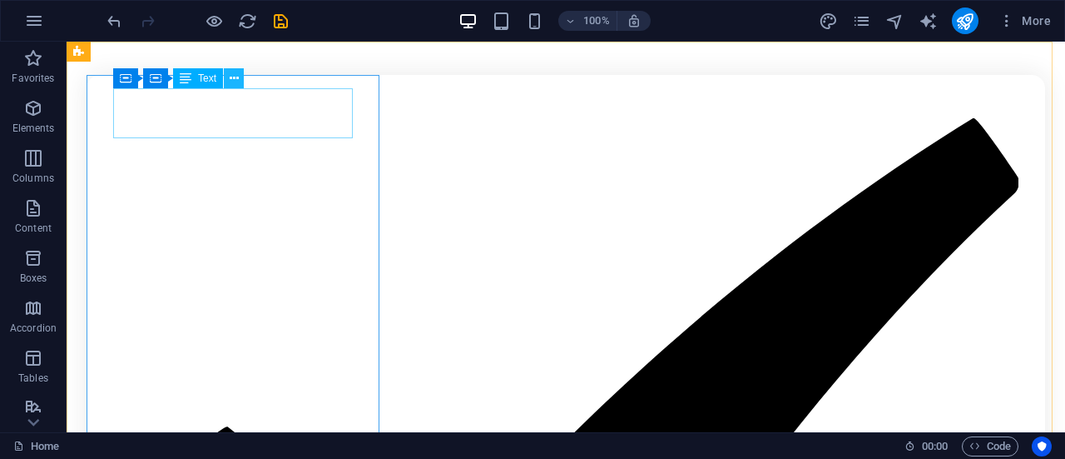
click at [231, 79] on icon at bounding box center [234, 78] width 9 height 17
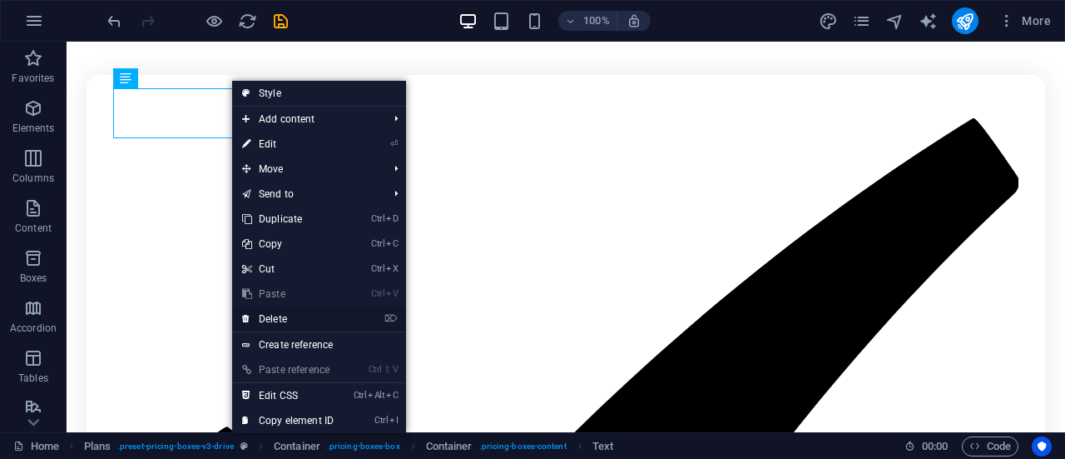
click at [274, 312] on link "⌦ Delete" at bounding box center [288, 318] width 112 height 25
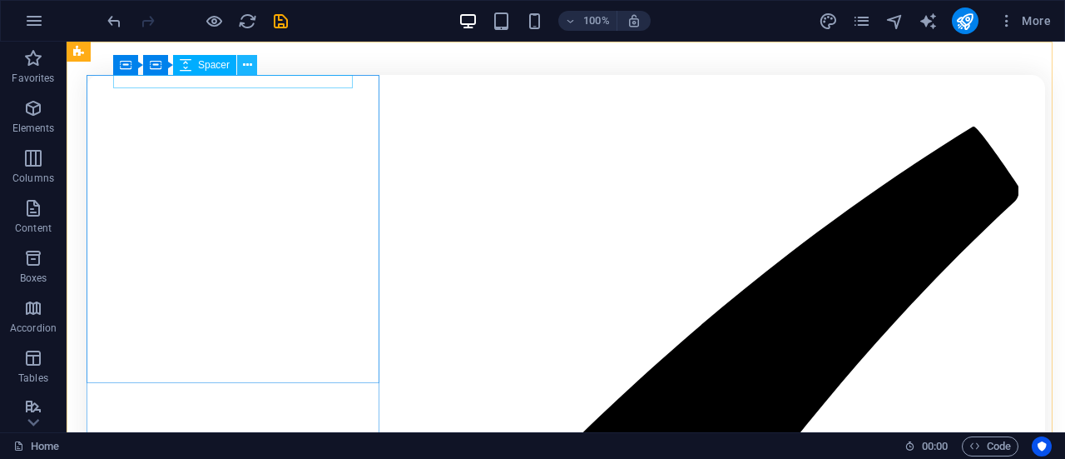
click at [243, 65] on icon at bounding box center [247, 65] width 9 height 17
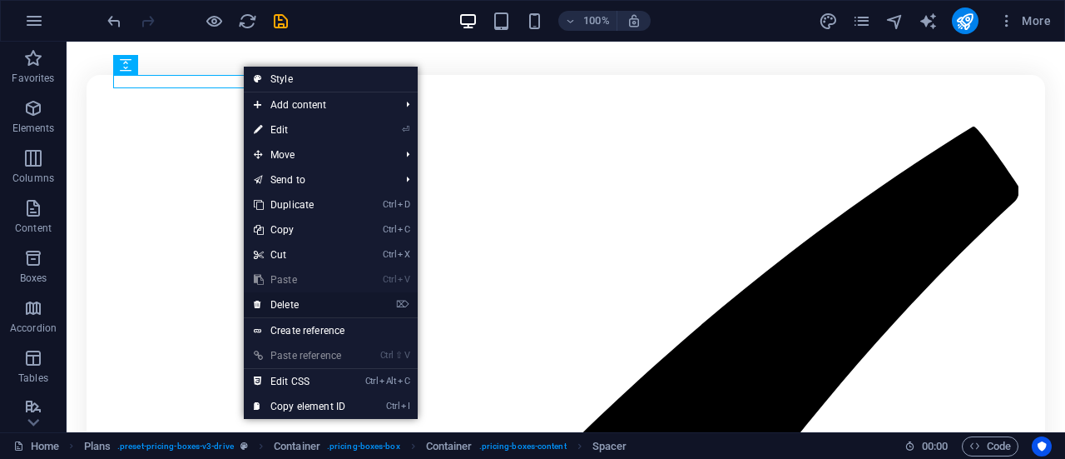
click at [300, 304] on link "⌦ Delete" at bounding box center [300, 304] width 112 height 25
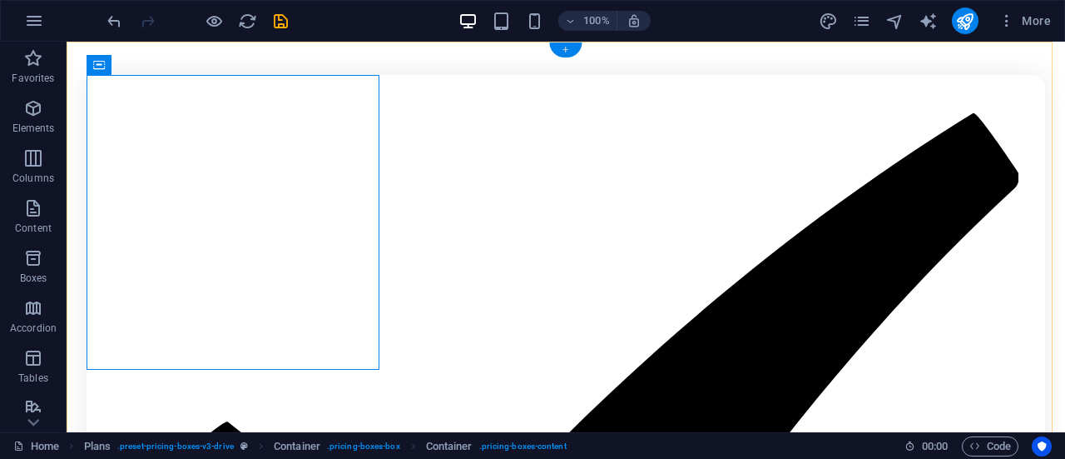
click at [571, 44] on div "+" at bounding box center [565, 49] width 32 height 15
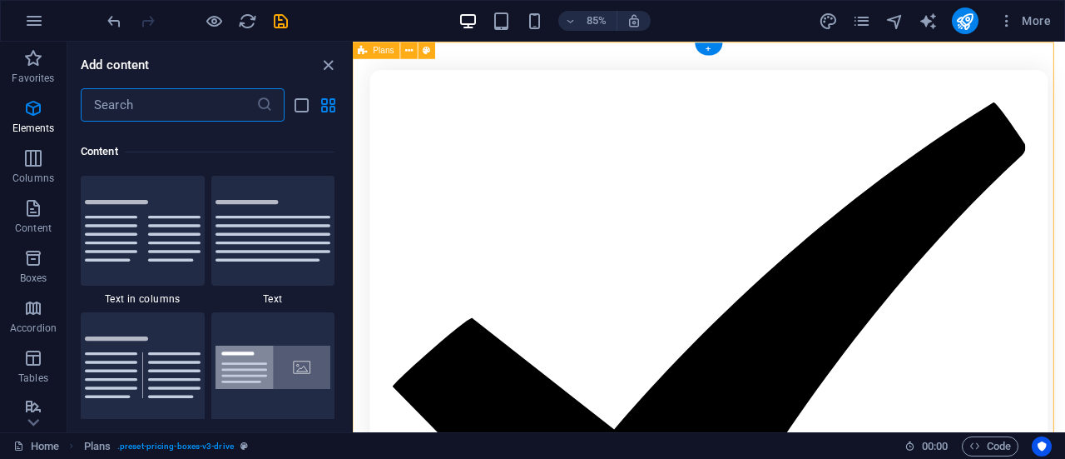
scroll to position [2912, 0]
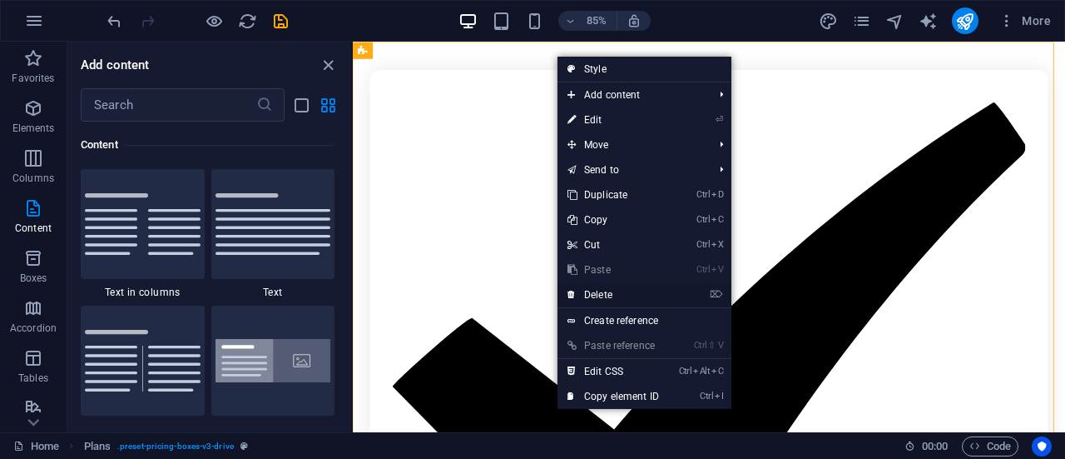
click at [602, 297] on link "⌦ Delete" at bounding box center [614, 294] width 112 height 25
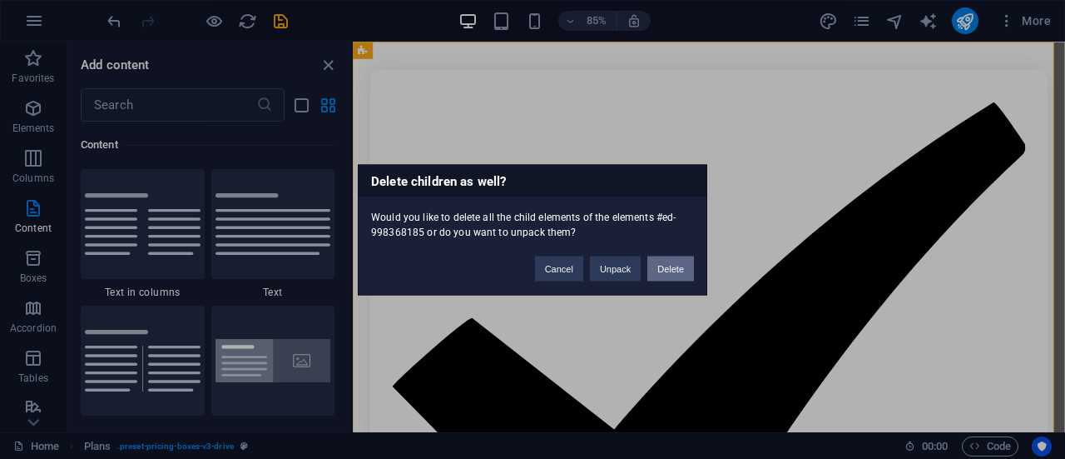
click at [661, 266] on button "Delete" at bounding box center [671, 268] width 47 height 25
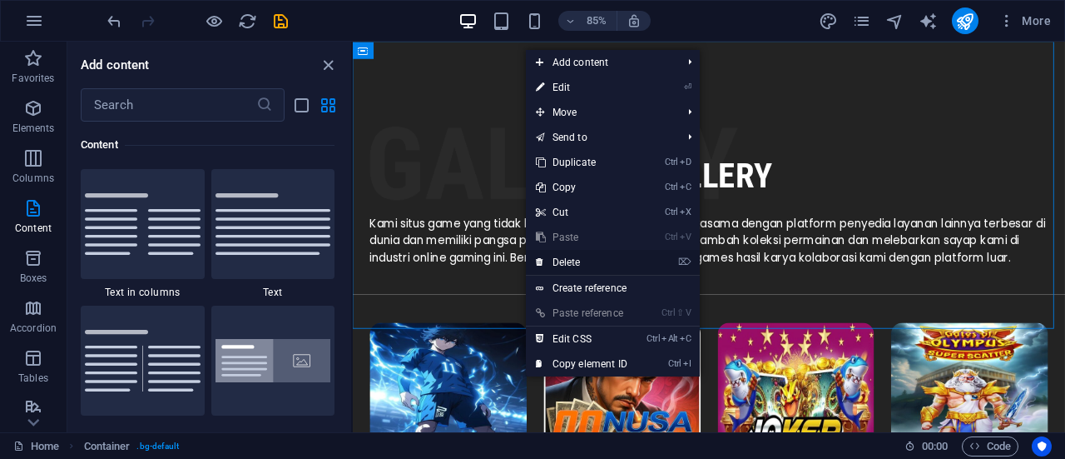
click at [573, 261] on link "⌦ Delete" at bounding box center [582, 262] width 112 height 25
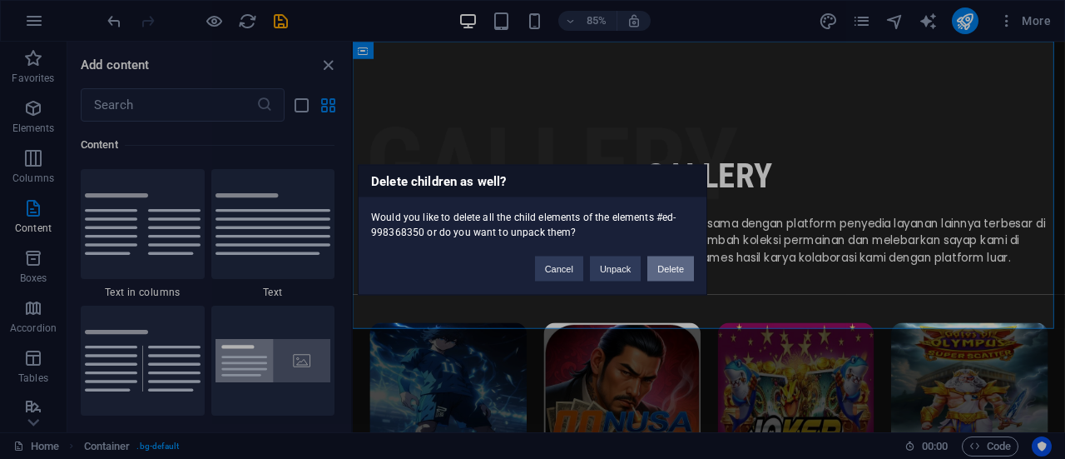
drag, startPoint x: 663, startPoint y: 267, endPoint x: 345, endPoint y: 347, distance: 327.0
click at [663, 267] on button "Delete" at bounding box center [671, 268] width 47 height 25
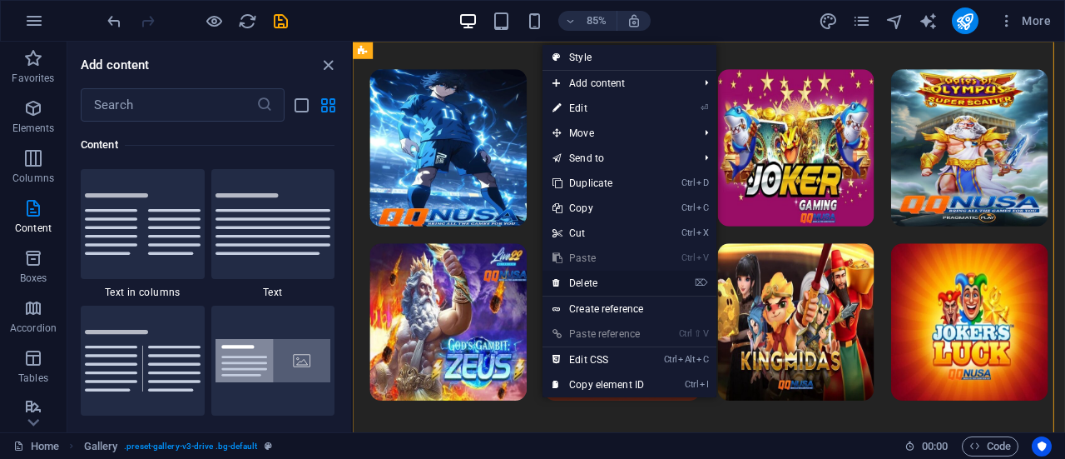
click at [579, 284] on link "⌦ Delete" at bounding box center [599, 283] width 112 height 25
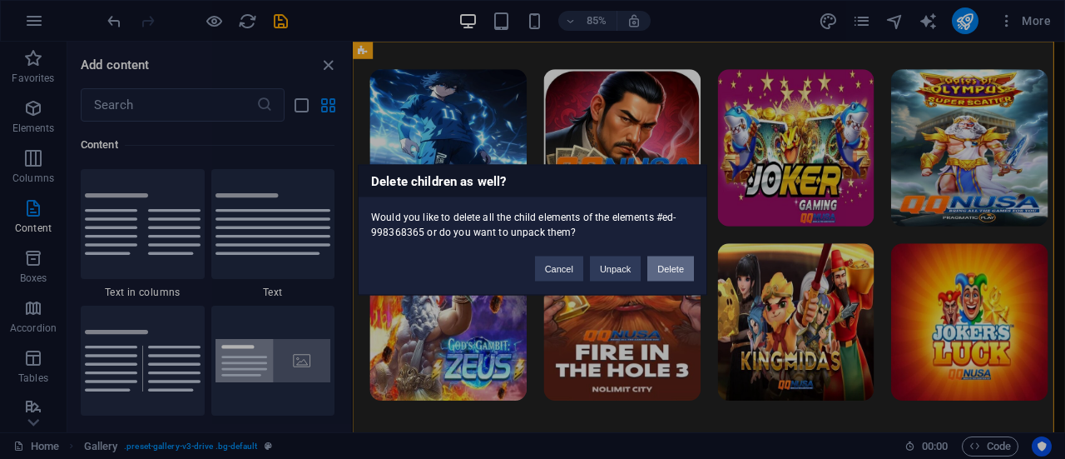
click at [683, 267] on button "Delete" at bounding box center [671, 268] width 47 height 25
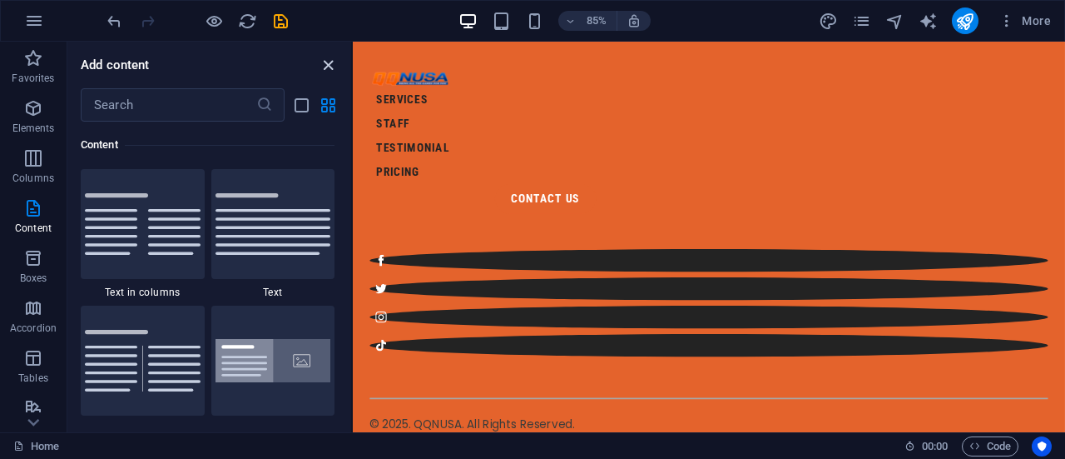
drag, startPoint x: 321, startPoint y: 66, endPoint x: 302, endPoint y: 28, distance: 42.1
click at [321, 66] on icon "close panel" at bounding box center [328, 65] width 19 height 19
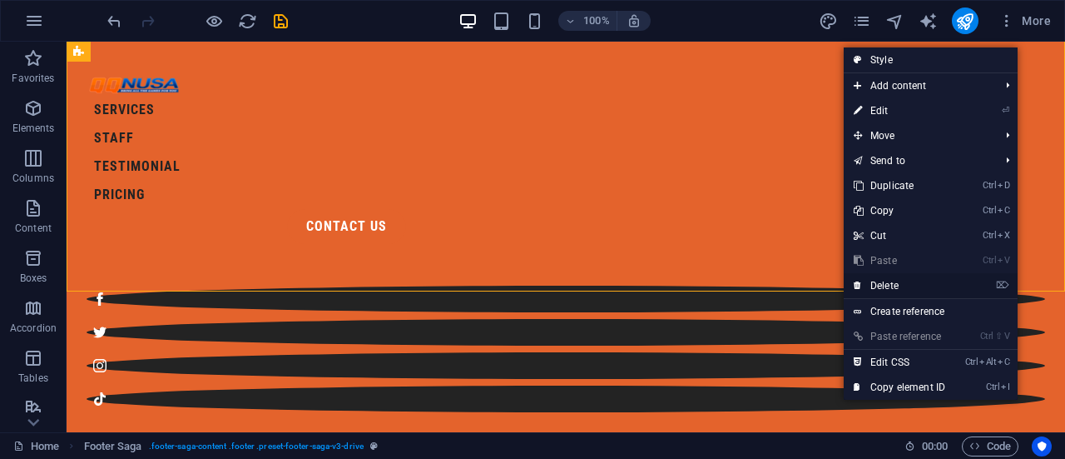
click at [887, 284] on link "⌦ Delete" at bounding box center [900, 285] width 112 height 25
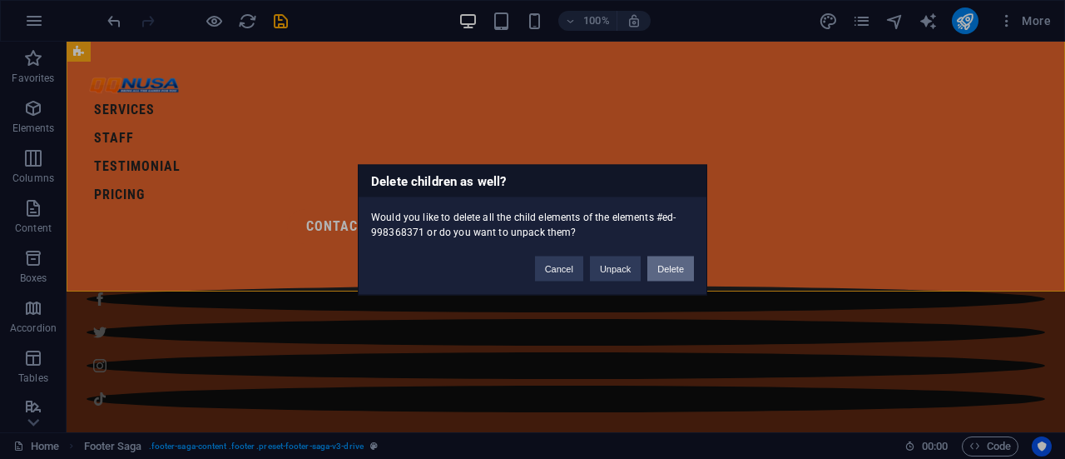
click at [670, 268] on button "Delete" at bounding box center [671, 268] width 47 height 25
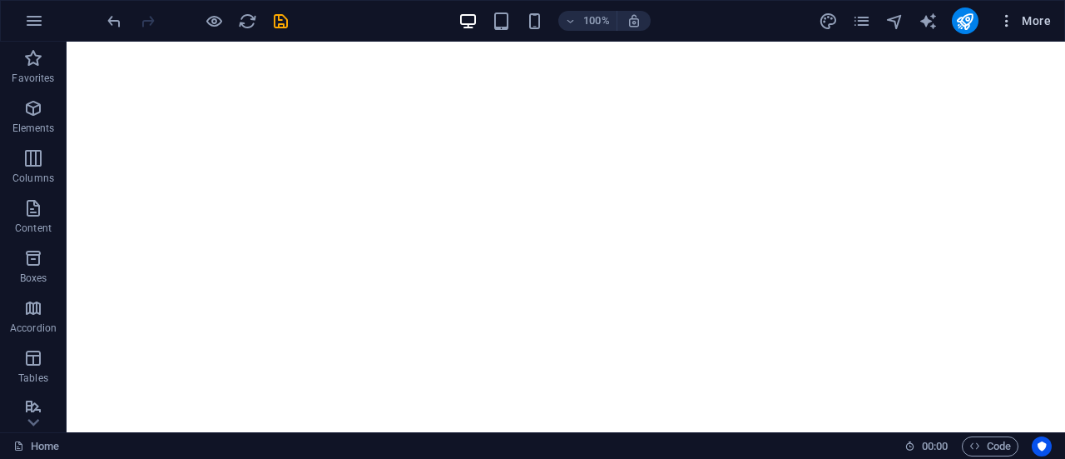
click at [1022, 17] on span "More" at bounding box center [1025, 20] width 52 height 17
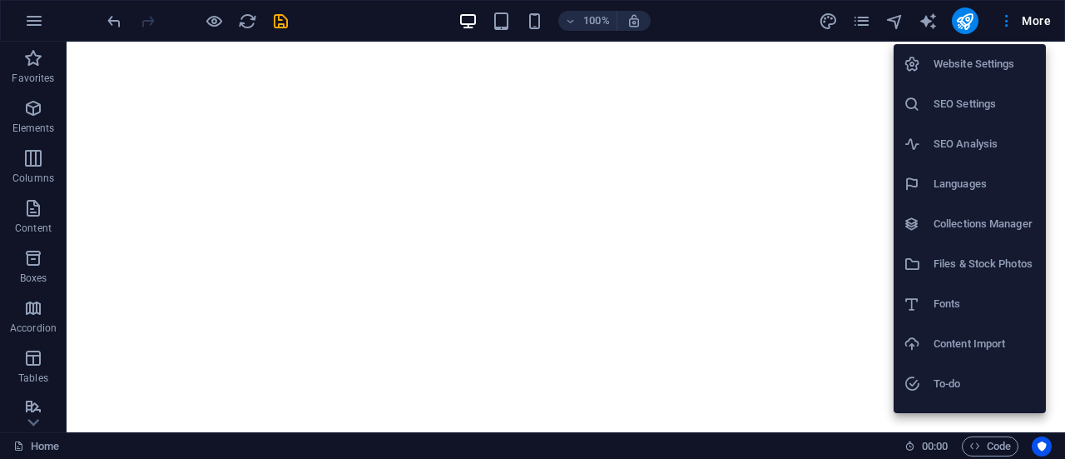
click at [992, 65] on h6 "Website Settings" at bounding box center [985, 64] width 102 height 20
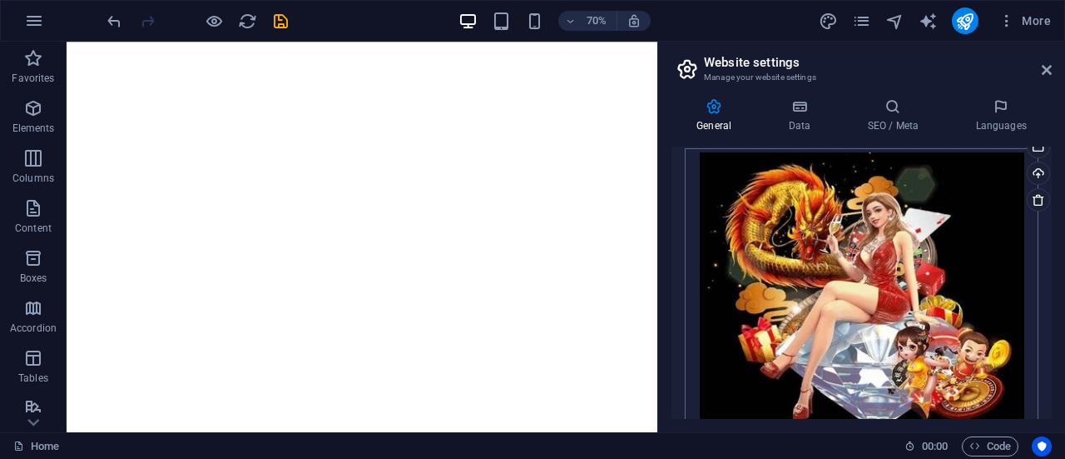
scroll to position [313, 0]
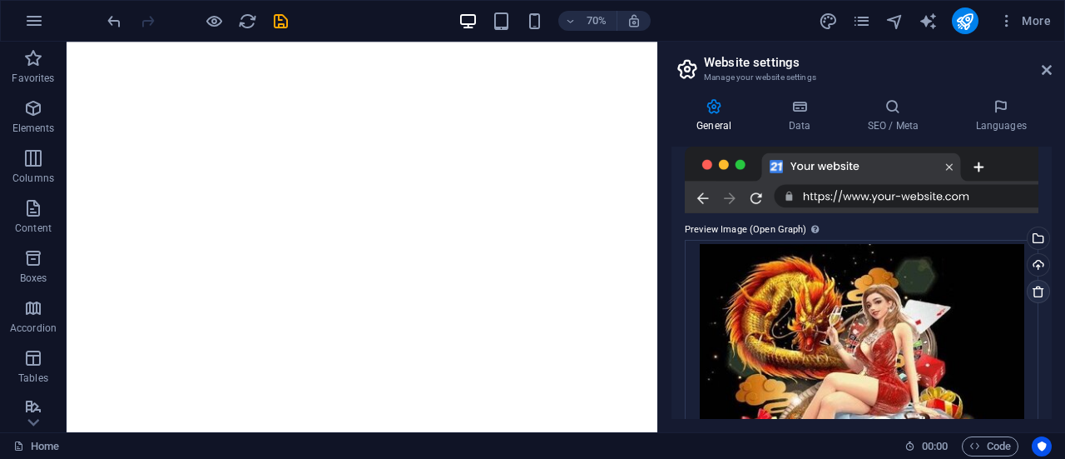
click at [1032, 292] on icon at bounding box center [1038, 291] width 13 height 13
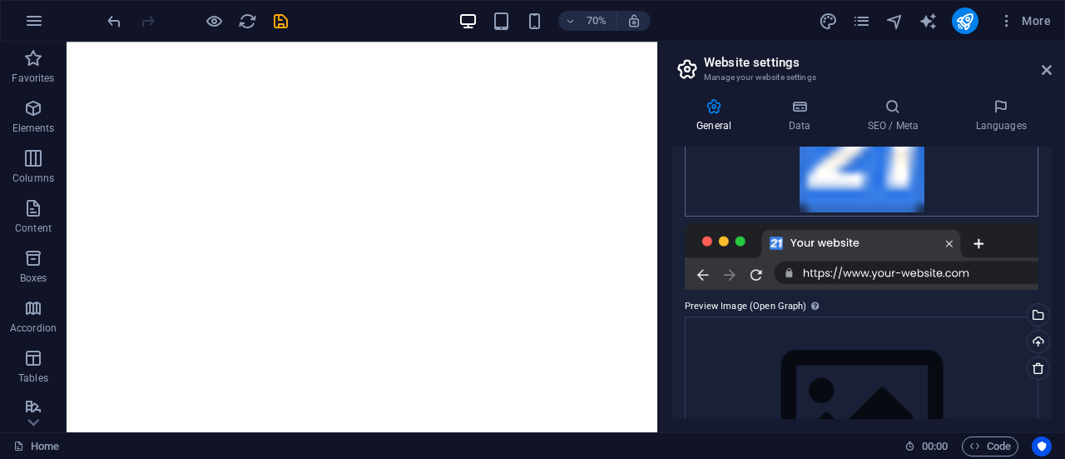
scroll to position [146, 0]
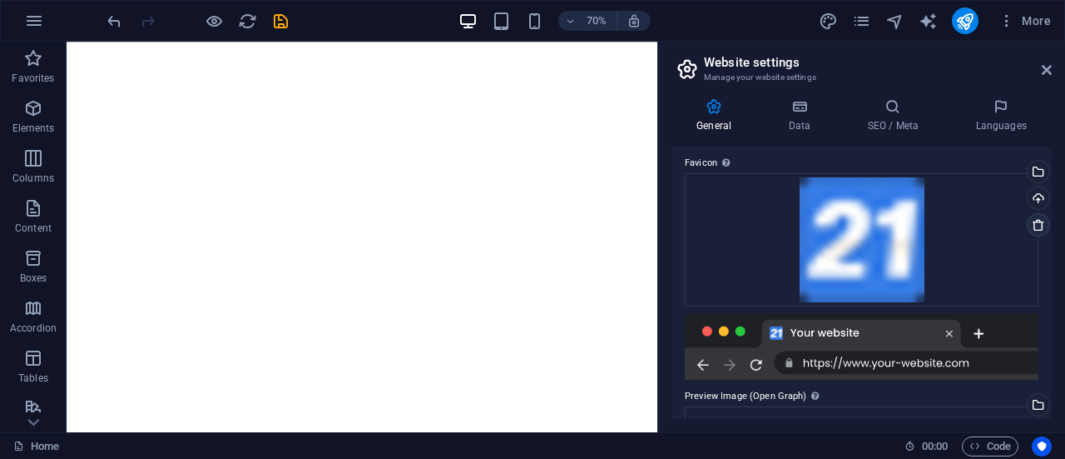
click at [1036, 224] on icon at bounding box center [1038, 224] width 13 height 13
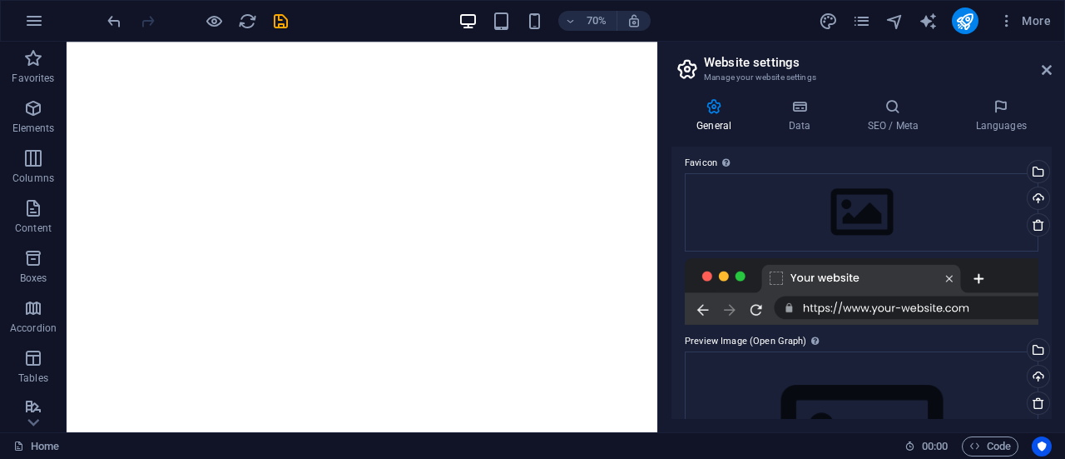
scroll to position [0, 0]
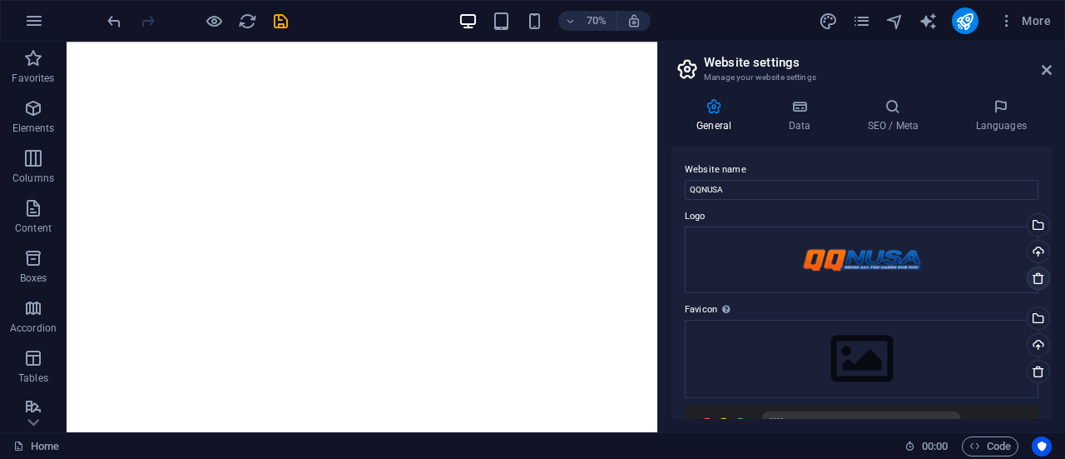
click at [1034, 277] on icon at bounding box center [1038, 277] width 13 height 13
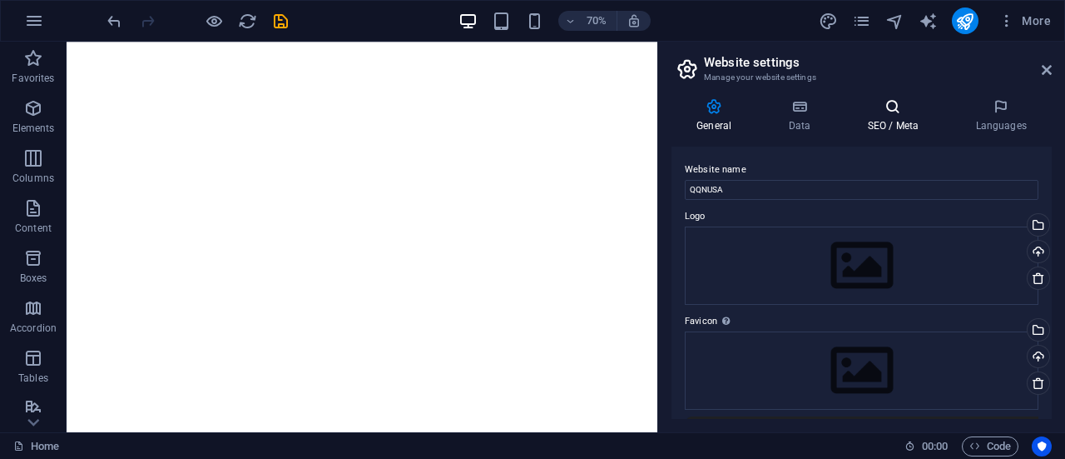
click at [843, 113] on icon at bounding box center [893, 106] width 102 height 17
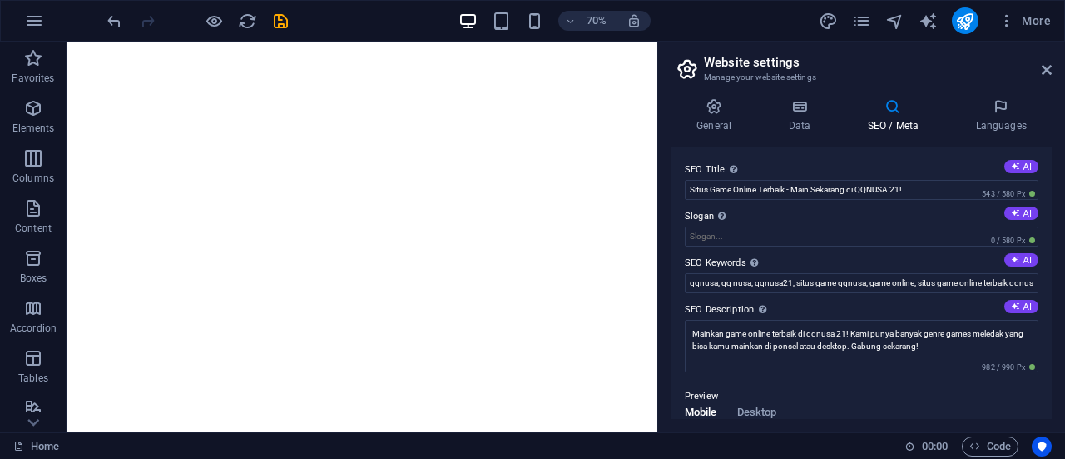
click at [875, 119] on h4 "SEO / Meta" at bounding box center [896, 115] width 108 height 35
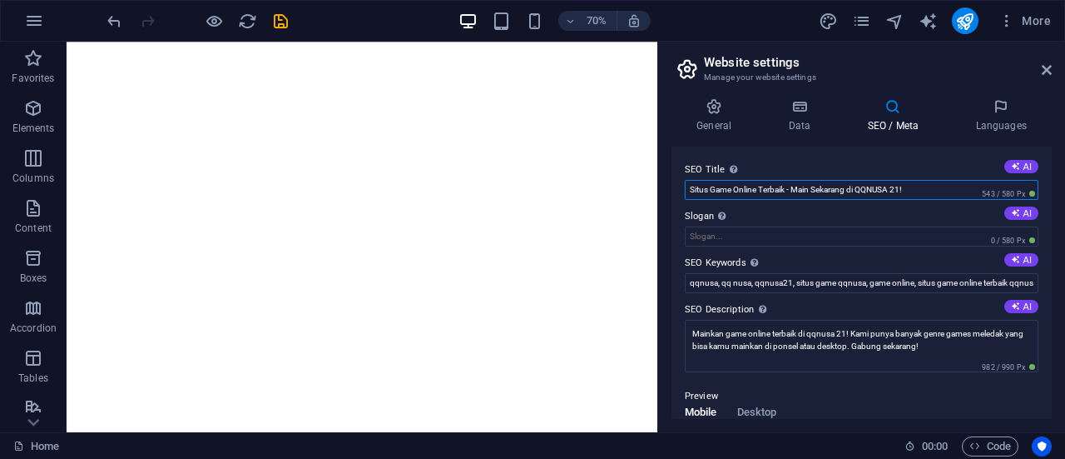
click at [739, 184] on input "Situs Game Online Terbaik - Main Sekarang di QQNUSA 21!" at bounding box center [862, 190] width 354 height 20
type input "a"
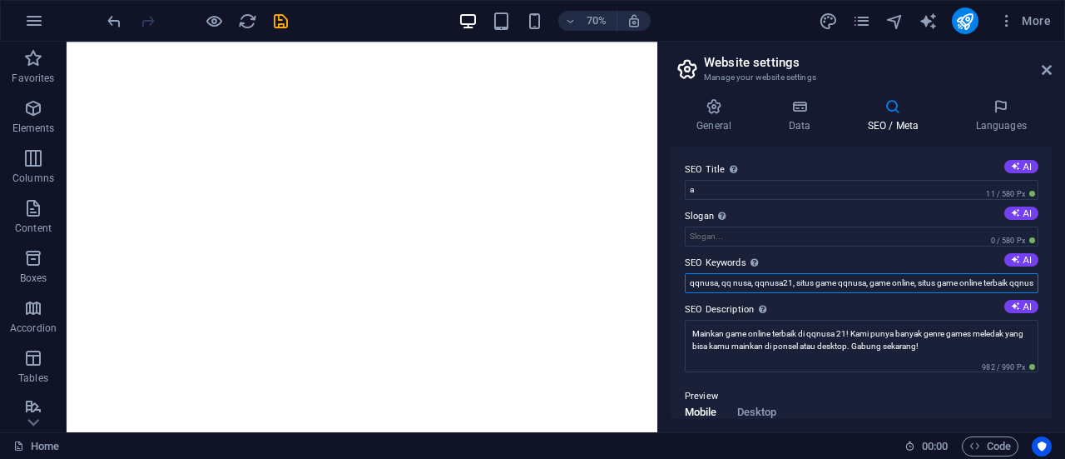
click at [744, 279] on input "qqnusa, qq nusa, qqnusa21, situs game qqnusa, game online, situs game online te…" at bounding box center [862, 283] width 354 height 20
type input "a"
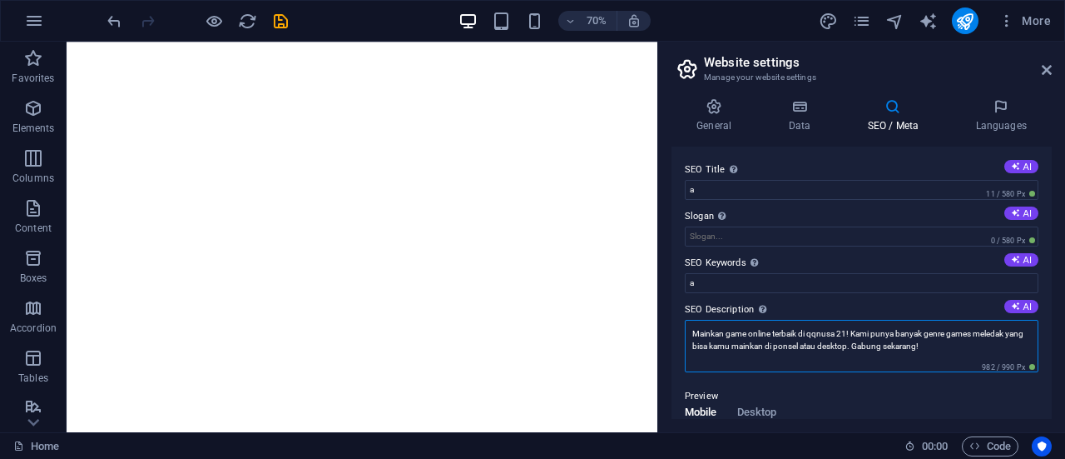
click at [742, 347] on textarea "Mainkan game online terbaik di qqnusa 21! Kami punya banyak genre games meledak…" at bounding box center [862, 346] width 354 height 52
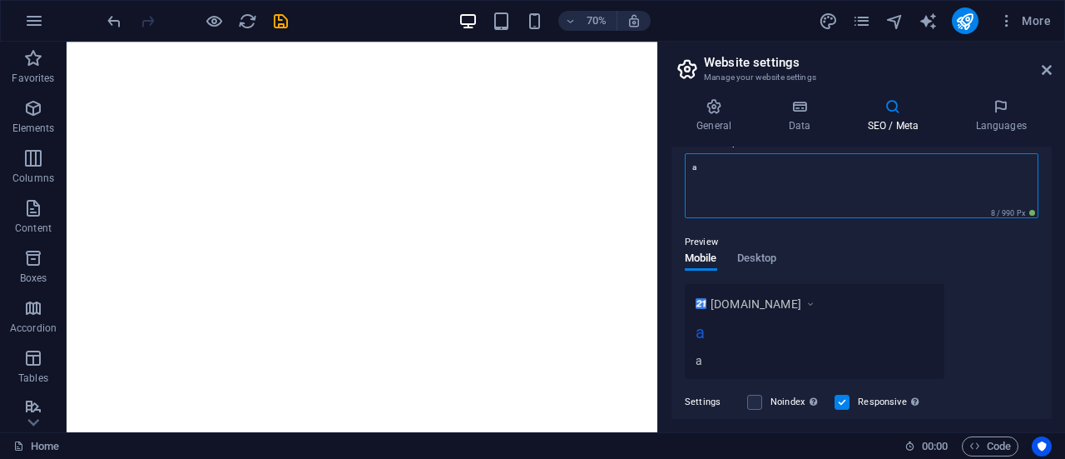
scroll to position [350, 0]
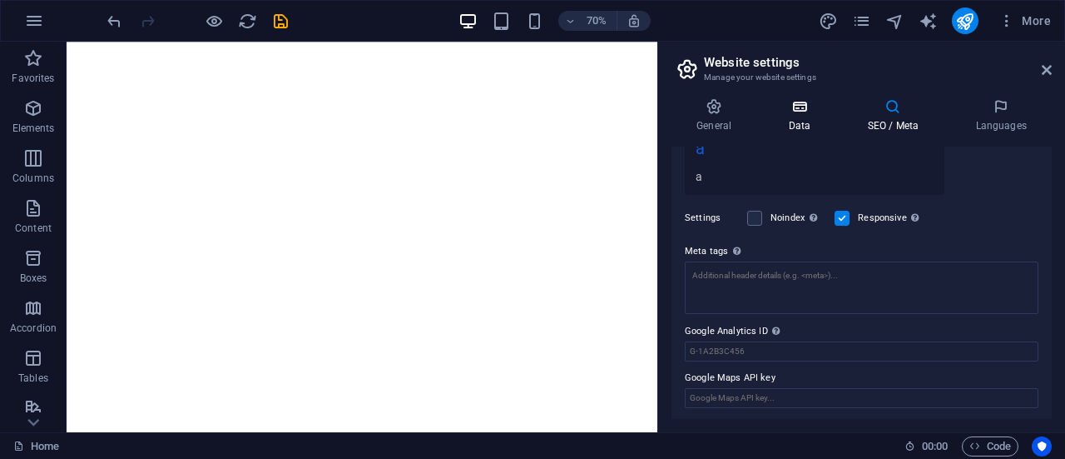
type textarea "a"
click at [812, 118] on h4 "Data" at bounding box center [802, 115] width 79 height 35
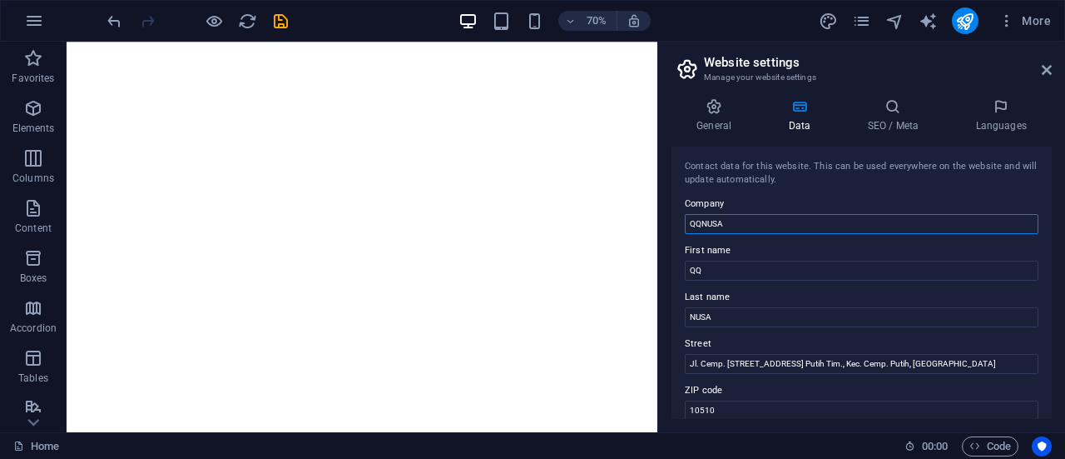
click at [787, 226] on input "QQNUSA" at bounding box center [862, 224] width 354 height 20
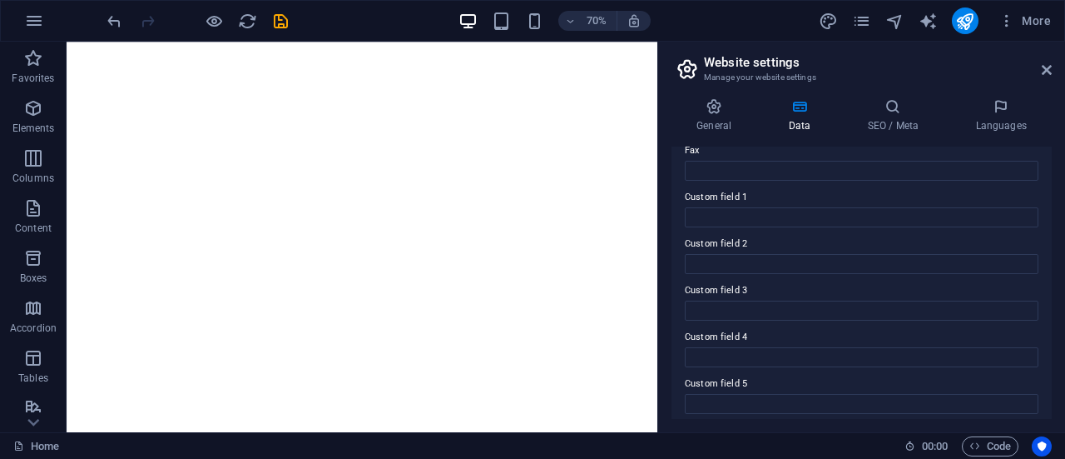
scroll to position [527, 0]
click at [721, 109] on icon at bounding box center [714, 106] width 85 height 17
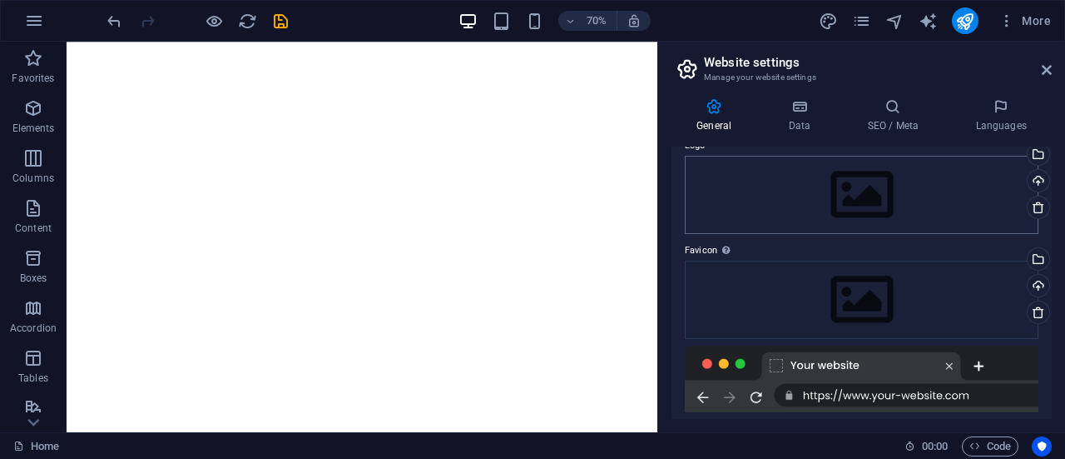
scroll to position [83, 0]
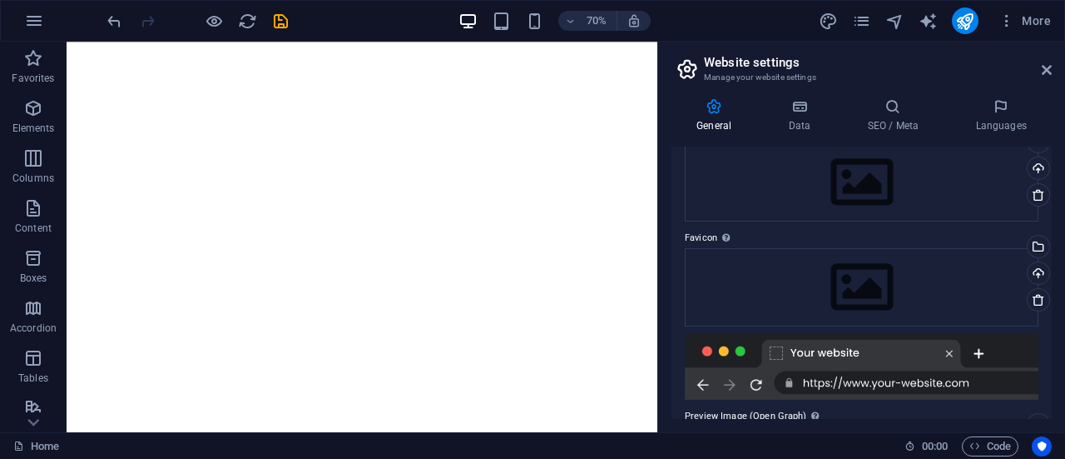
click at [276, 21] on icon "save" at bounding box center [280, 21] width 19 height 19
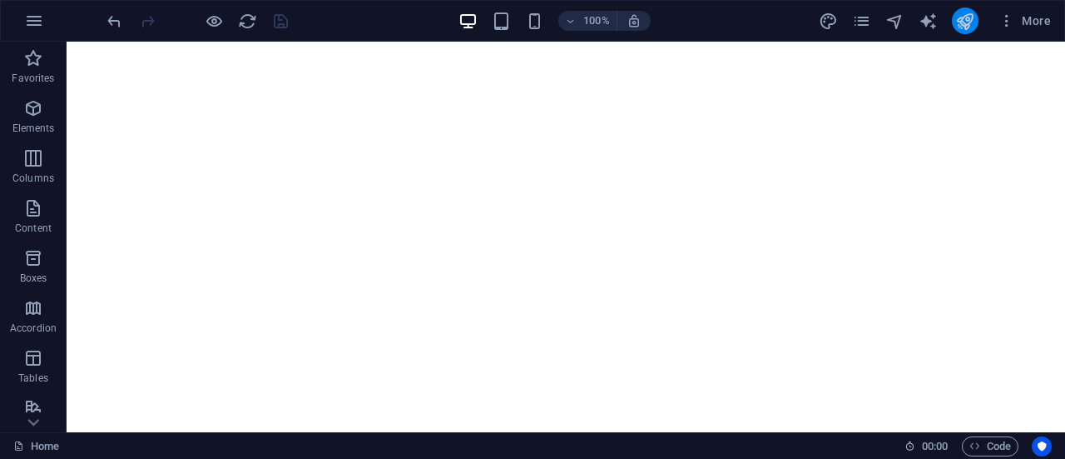
click at [964, 7] on button "publish" at bounding box center [965, 20] width 27 height 27
